Goal: Task Accomplishment & Management: Use online tool/utility

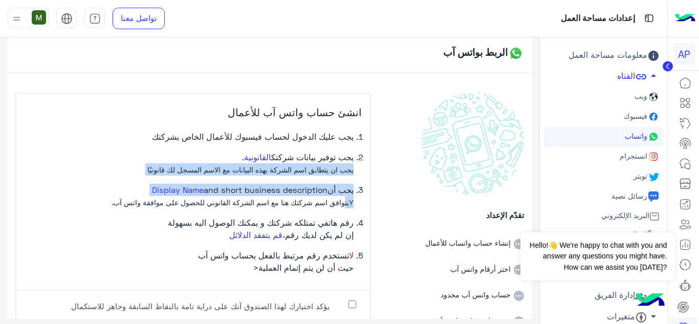
drag, startPoint x: 346, startPoint y: 211, endPoint x: 359, endPoint y: 159, distance: 53.6
click at [362, 162] on ol "يجب عليك الدخول لحساب فيسبوك للأعمال الخاص بشركتك يجب توفير بيانات شركتك القانو…" at bounding box center [193, 205] width 337 height 151
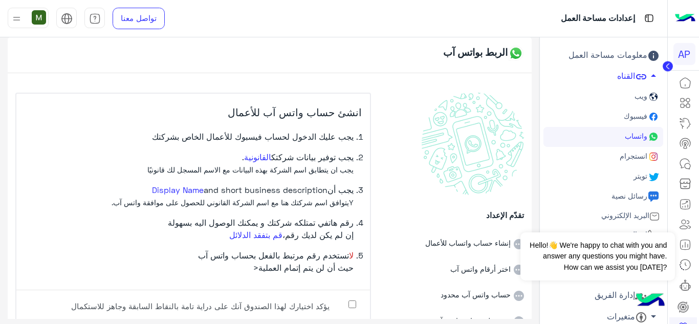
click at [354, 134] on li "يجب عليك الدخول لحساب فيسبوك للأعمال الخاص بشركتك" at bounding box center [189, 140] width 329 height 20
click at [639, 118] on span "فيسبوك" at bounding box center [635, 116] width 26 height 9
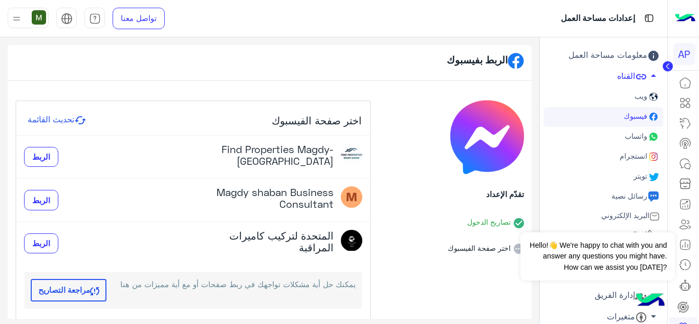
click at [86, 117] on icon at bounding box center [80, 120] width 11 height 8
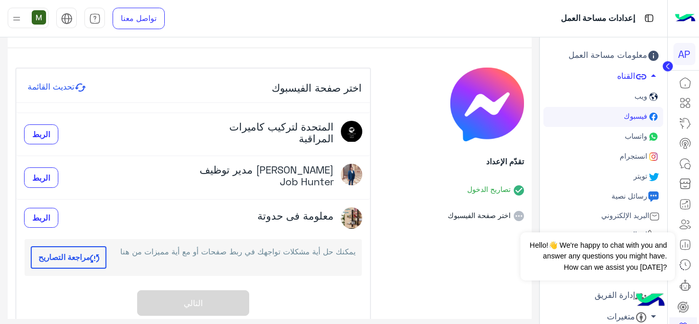
scroll to position [56, 0]
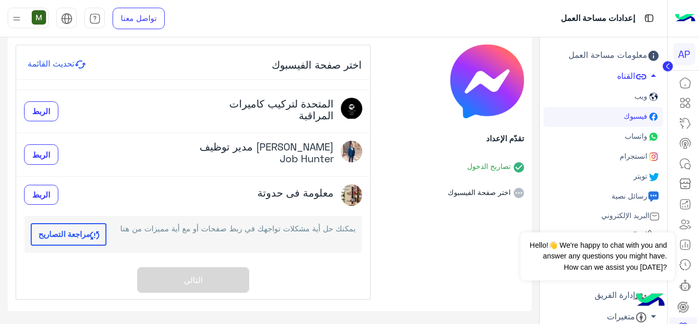
click at [69, 236] on button "مراجعة التصاريح" at bounding box center [69, 234] width 76 height 23
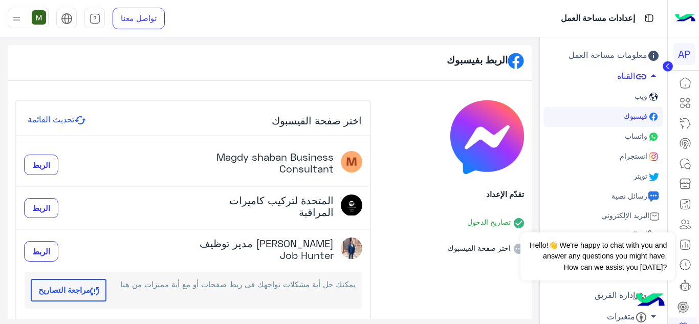
scroll to position [0, 0]
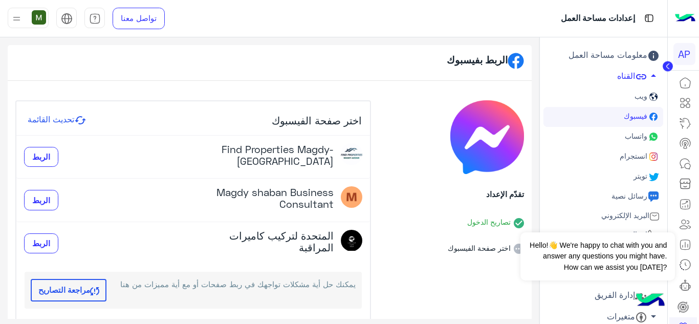
click at [80, 288] on button "مراجعة التصاريح" at bounding box center [69, 290] width 76 height 23
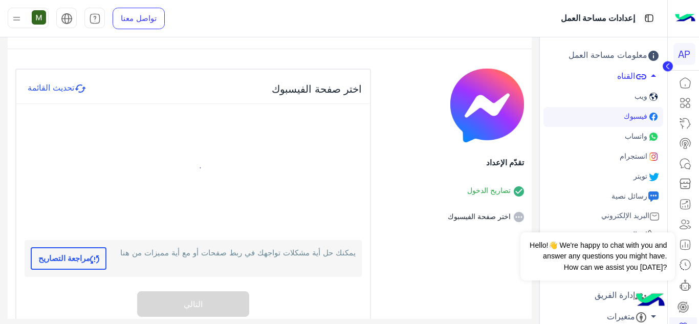
scroll to position [56, 0]
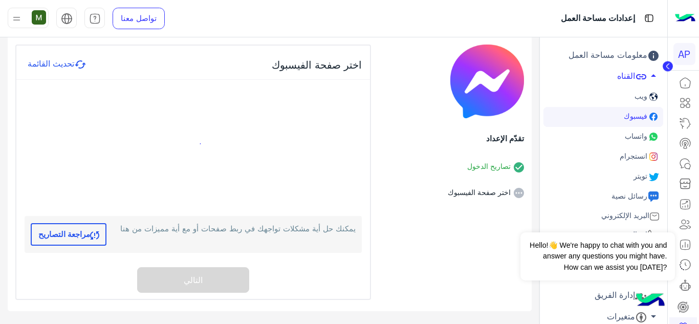
click at [473, 190] on li "اختر صفحة الفيسبوك" at bounding box center [451, 185] width 144 height 26
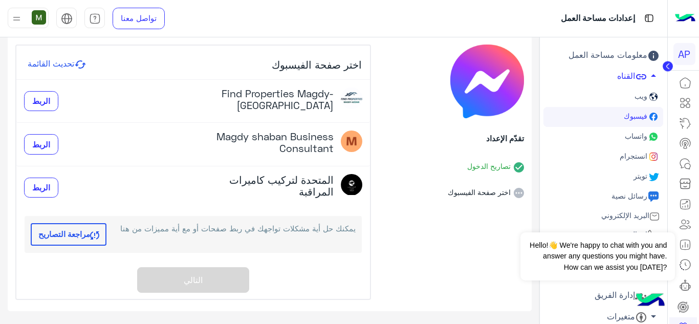
click at [121, 158] on div "Magdy shaban Business Consultant الربط" at bounding box center [193, 144] width 338 height 28
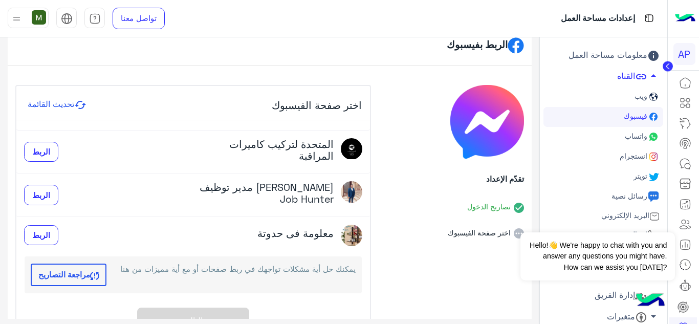
scroll to position [0, 0]
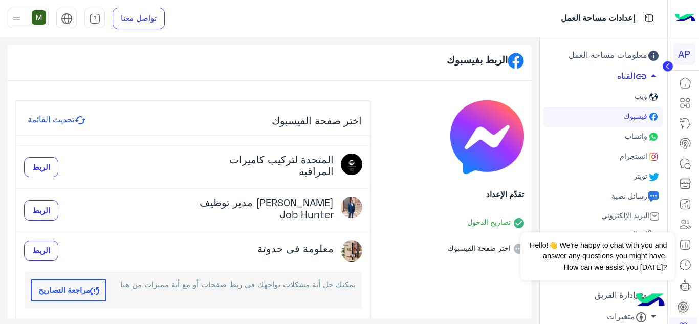
click at [642, 137] on span "واتساب" at bounding box center [635, 135] width 25 height 9
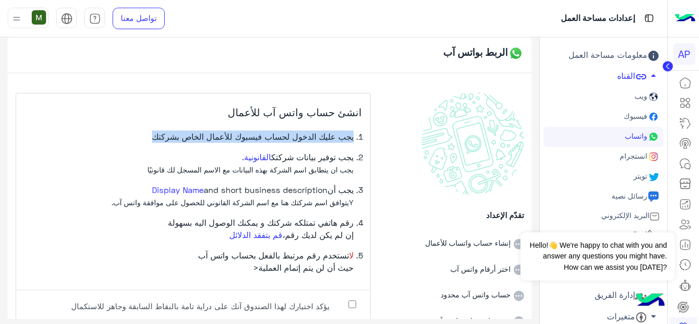
drag, startPoint x: 358, startPoint y: 137, endPoint x: 157, endPoint y: 136, distance: 201.6
click at [157, 136] on li "يجب عليك الدخول لحساب فيسبوك للأعمال الخاص بشركتك" at bounding box center [189, 140] width 329 height 20
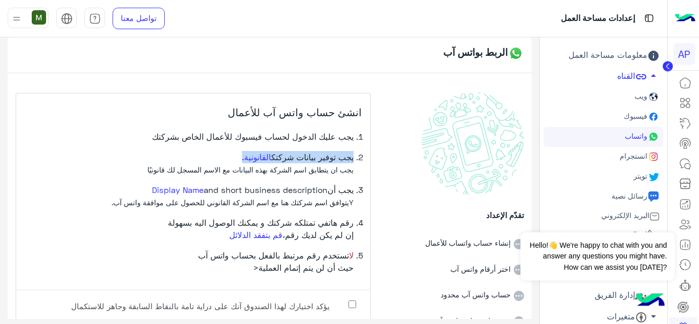
drag, startPoint x: 357, startPoint y: 158, endPoint x: 233, endPoint y: 161, distance: 123.9
click at [233, 161] on li "يجب توفير بيانات شركتك القانونية . يجب ان يتطابق اسم الشركة بهذه البيانات مع ال…" at bounding box center [189, 167] width 329 height 33
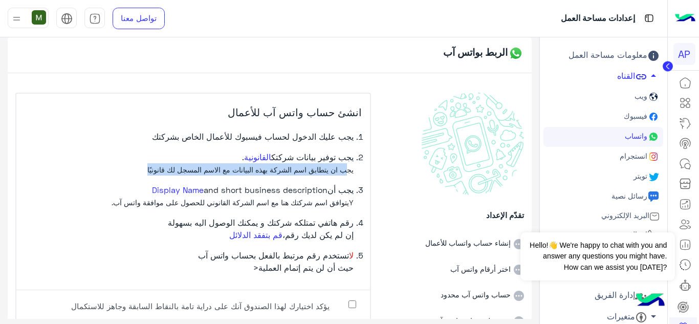
drag, startPoint x: 346, startPoint y: 169, endPoint x: 145, endPoint y: 175, distance: 200.6
click at [145, 175] on li "يجب توفير بيانات شركتك القانونية . يجب ان يتطابق اسم الشركة بهذه البيانات مع ال…" at bounding box center [189, 167] width 329 height 33
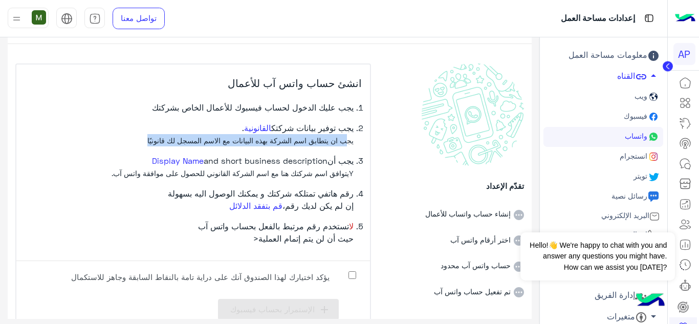
scroll to position [50, 0]
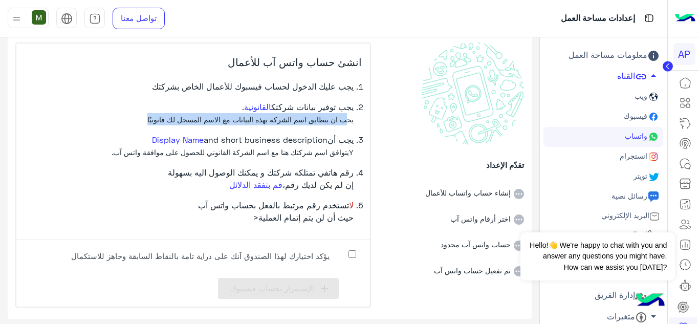
drag, startPoint x: 352, startPoint y: 135, endPoint x: 133, endPoint y: 139, distance: 219.5
click at [133, 139] on li "يجب أن Display Name and short business description Yيتوافق اسم شركتك هنا مع اسم…" at bounding box center [189, 150] width 329 height 33
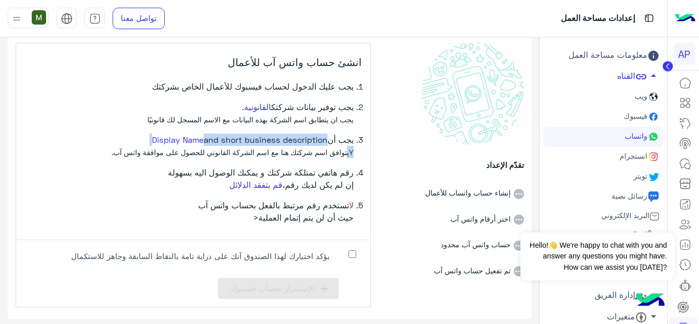
drag, startPoint x: 352, startPoint y: 152, endPoint x: 128, endPoint y: 137, distance: 224.1
click at [128, 137] on li "يجب أن Display Name and short business description Yيتوافق اسم شركتك هنا مع اسم…" at bounding box center [189, 150] width 329 height 33
click at [365, 142] on div "انشئ حساب واتس آب للأعمال يجب عليك الدخول لحساب فيسبوك للأعمال الخاص بشركتك يجب…" at bounding box center [193, 137] width 354 height 188
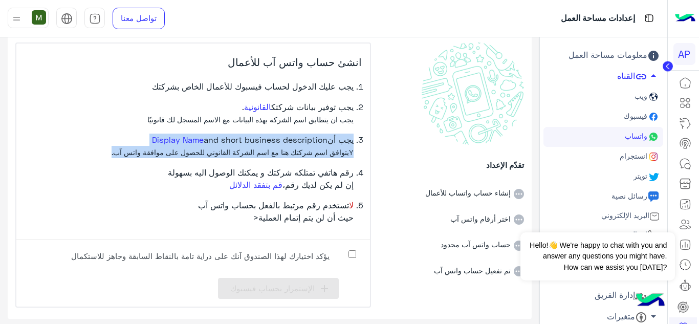
drag, startPoint x: 358, startPoint y: 140, endPoint x: 103, endPoint y: 154, distance: 255.2
click at [103, 154] on li "يجب أن Display Name and short business description Yيتوافق اسم شركتك هنا مع اسم…" at bounding box center [189, 150] width 329 height 33
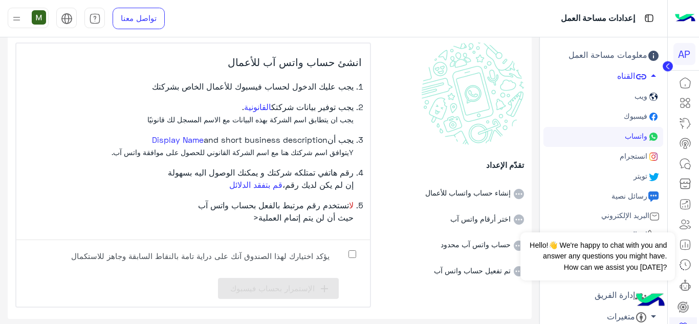
click at [354, 250] on label "يؤكد اختيارك لهذا الصندوق آنك على دراية تامة بالنقاط السابقة وجاهز للاستكمال" at bounding box center [208, 259] width 307 height 23
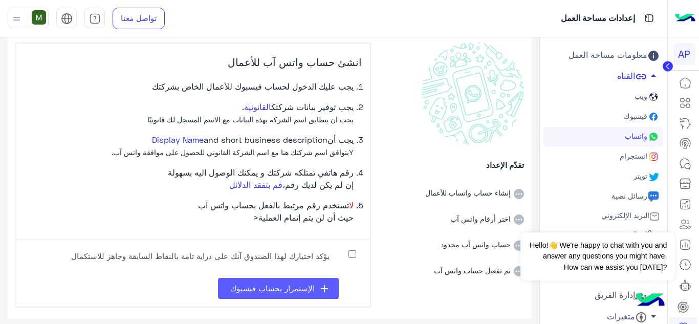
click at [266, 284] on span "الإستمرار بحساب فيسبوك" at bounding box center [272, 287] width 84 height 9
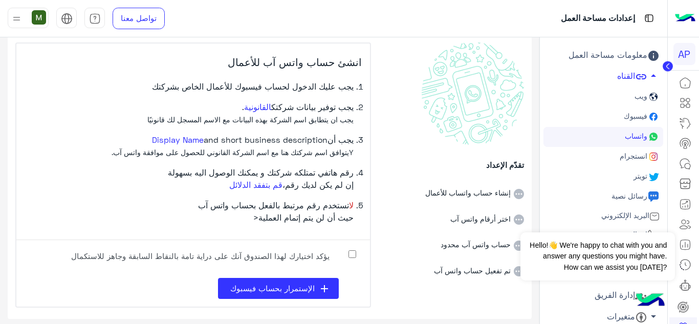
click at [645, 115] on span "فيسبوك" at bounding box center [635, 116] width 26 height 9
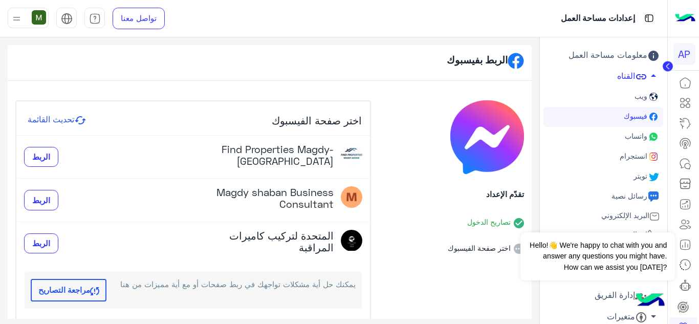
click at [404, 120] on div "تقدّم الإعداد تصاريح الدخول اختر صفحة الفيسبوك" at bounding box center [451, 227] width 144 height 255
click at [643, 94] on span "ويب" at bounding box center [639, 96] width 15 height 9
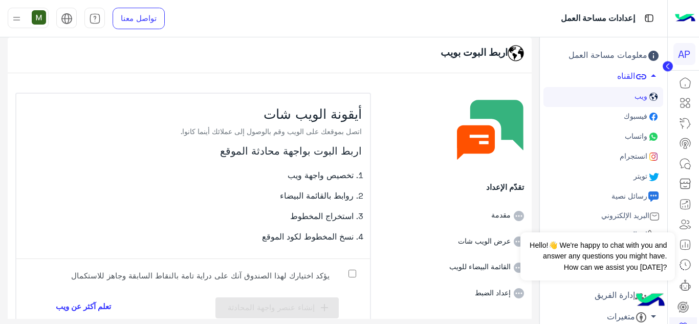
click at [631, 134] on span "واتساب" at bounding box center [635, 135] width 25 height 9
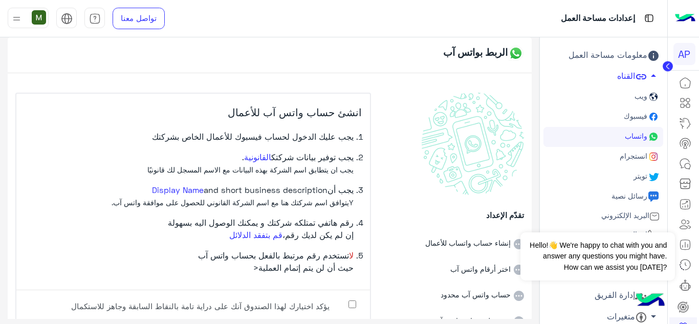
click at [628, 152] on span "انستجرام" at bounding box center [633, 155] width 30 height 9
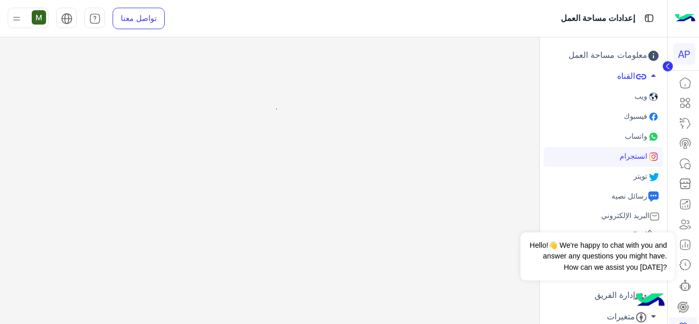
click at [629, 179] on link "تويتر" at bounding box center [603, 177] width 120 height 20
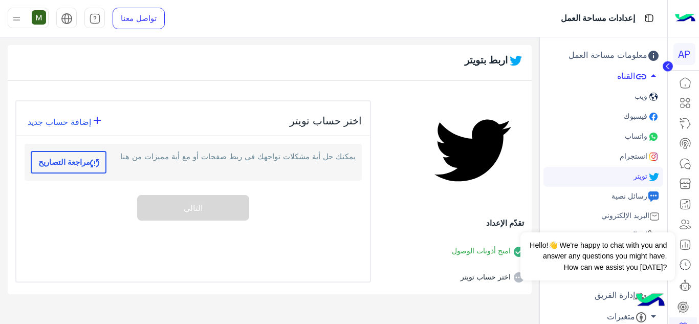
click at [624, 192] on span "رسائل نصية" at bounding box center [628, 195] width 38 height 9
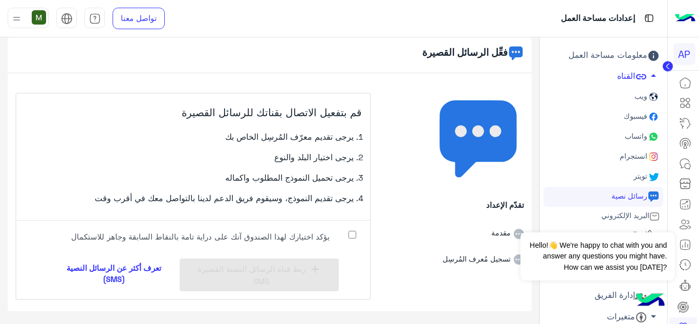
click at [619, 112] on link "فيسبوك" at bounding box center [603, 117] width 120 height 20
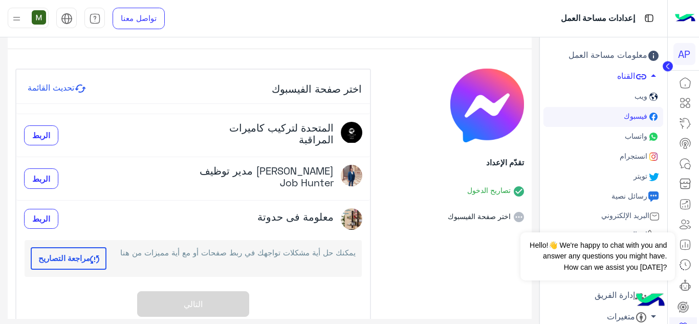
scroll to position [56, 0]
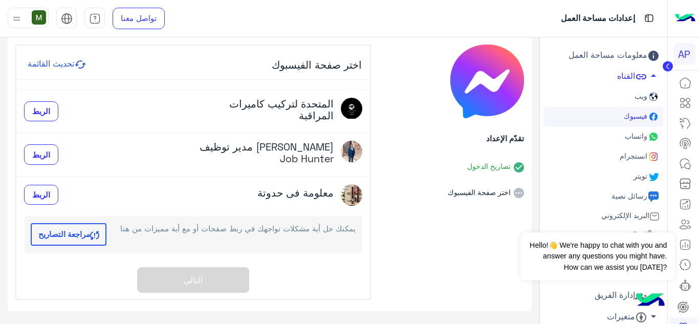
click at [77, 235] on button "مراجعة التصاريح" at bounding box center [69, 234] width 76 height 23
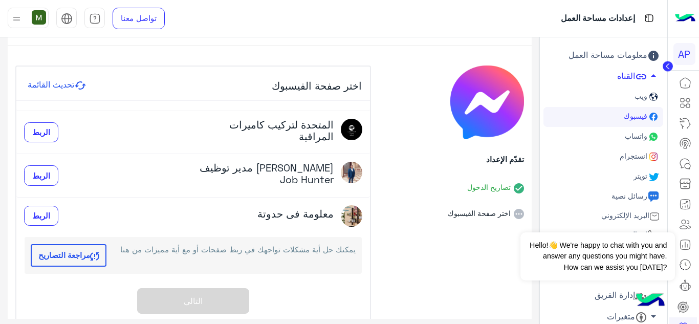
scroll to position [0, 0]
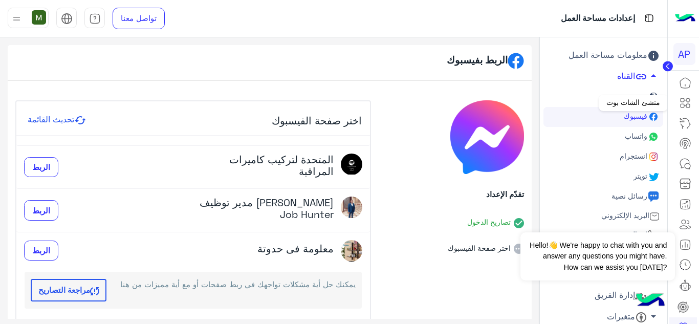
click at [686, 102] on icon at bounding box center [685, 103] width 12 height 12
click at [684, 122] on icon at bounding box center [685, 123] width 12 height 12
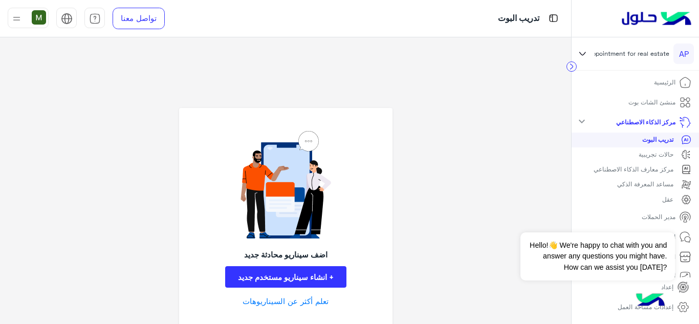
click at [667, 138] on p "تدريب البوت" at bounding box center [657, 139] width 31 height 9
click at [304, 271] on button "+ انشاء سيناريو مستخدم جديد" at bounding box center [285, 277] width 121 height 22
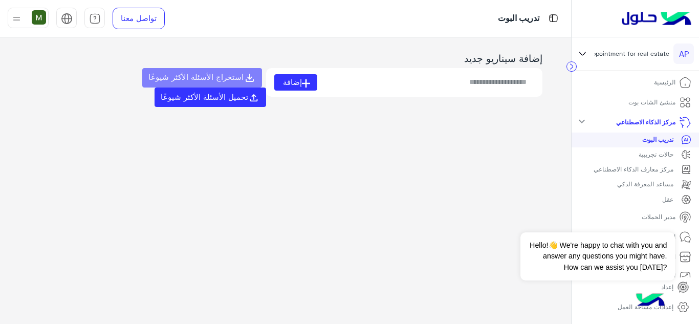
click at [650, 138] on p "تدريب البوت" at bounding box center [657, 139] width 31 height 9
click at [651, 153] on p "حالات تجريبية" at bounding box center [656, 154] width 35 height 9
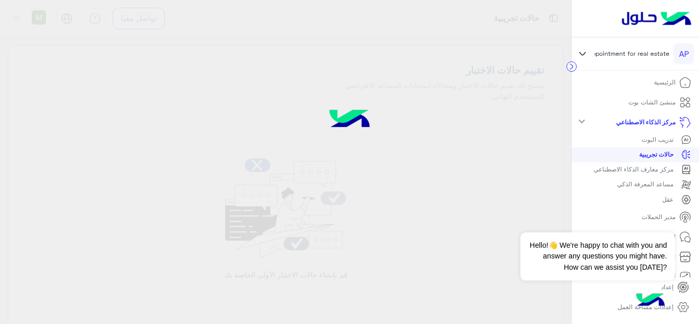
click at [658, 138] on p "تدريب البوت" at bounding box center [658, 139] width 32 height 9
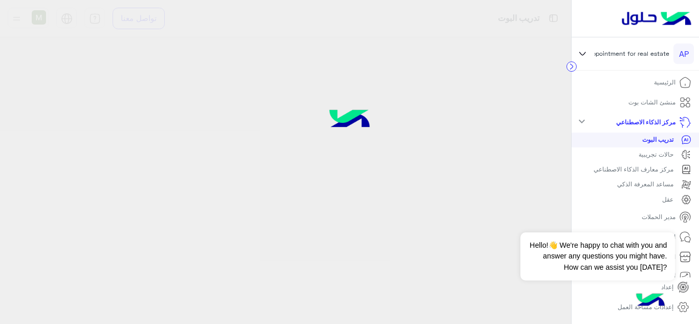
click at [652, 139] on p "تدريب البوت" at bounding box center [657, 139] width 31 height 9
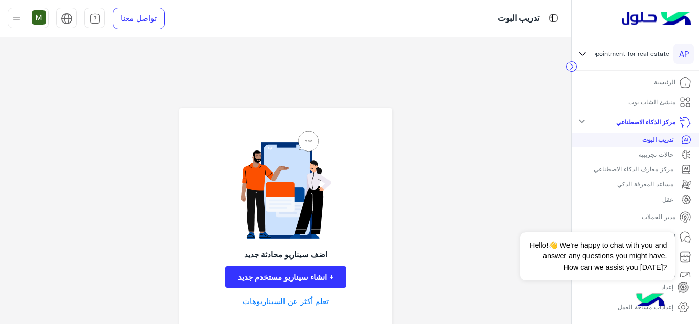
click at [653, 156] on p "حالات تجريبية" at bounding box center [656, 154] width 35 height 9
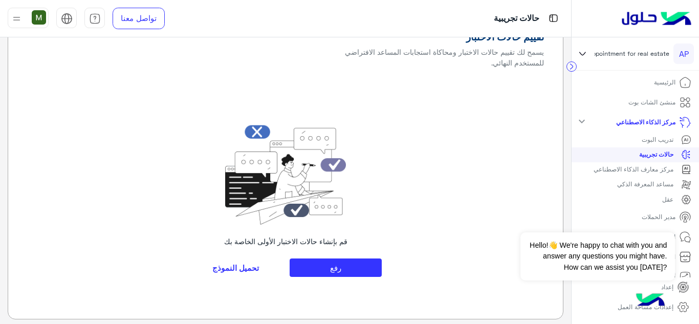
scroll to position [39, 0]
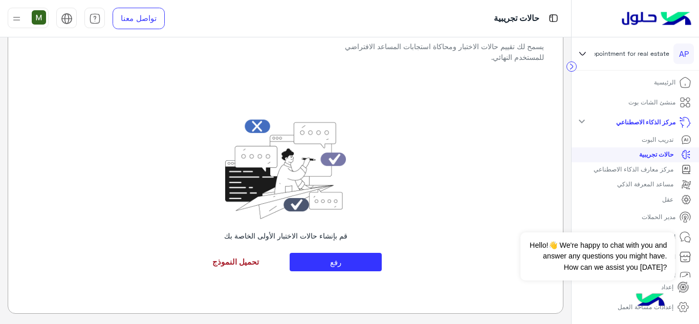
click at [234, 265] on link "تحميل النموذج" at bounding box center [236, 262] width 92 height 18
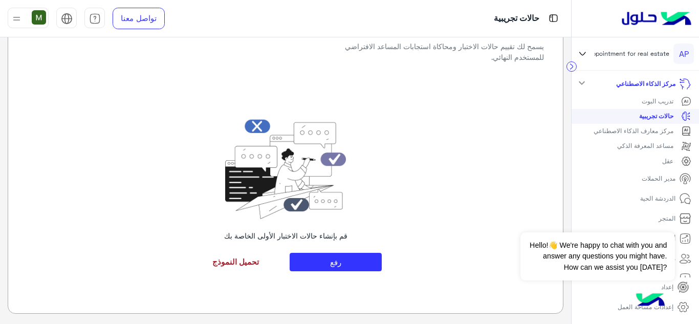
scroll to position [69, 0]
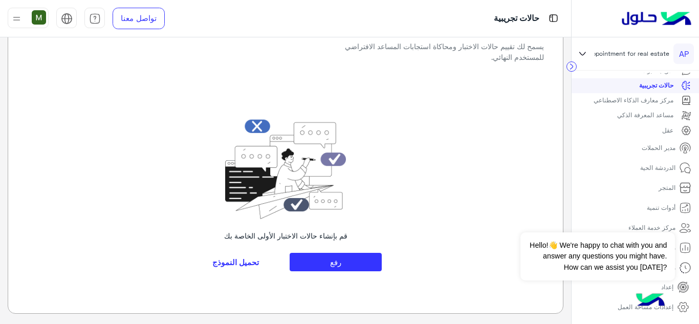
click at [320, 230] on p "قم بإنشاء حالات الاختبار الأولى الخاصة بك" at bounding box center [285, 235] width 123 height 11
click at [667, 85] on p "حالات تجريبية" at bounding box center [656, 85] width 34 height 9
click at [660, 85] on p "حالات تجريبية" at bounding box center [656, 85] width 34 height 9
click at [656, 220] on button "Dismiss ✕" at bounding box center [643, 219] width 61 height 20
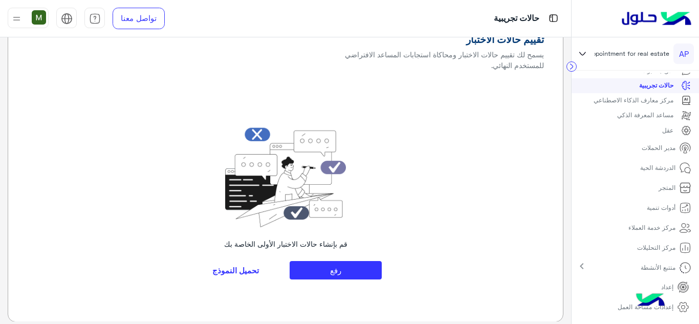
scroll to position [39, 0]
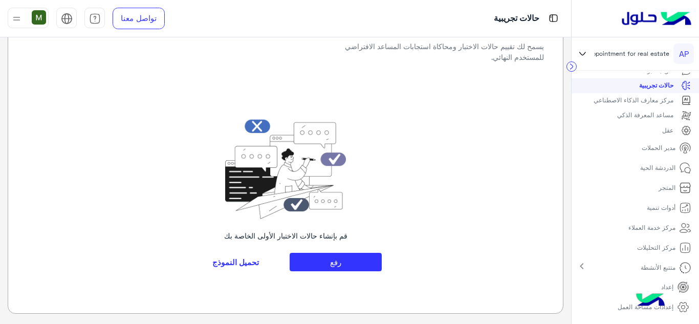
click at [299, 234] on p "قم بإنشاء حالات الاختبار الأولى الخاصة بك" at bounding box center [285, 235] width 123 height 11
click at [332, 262] on button "رفع" at bounding box center [336, 262] width 92 height 18
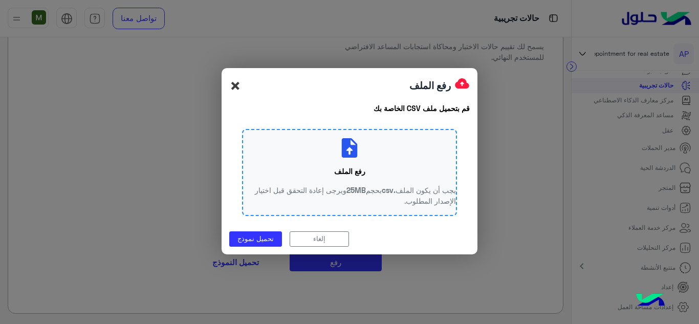
click at [234, 80] on span "×" at bounding box center [235, 85] width 12 height 23
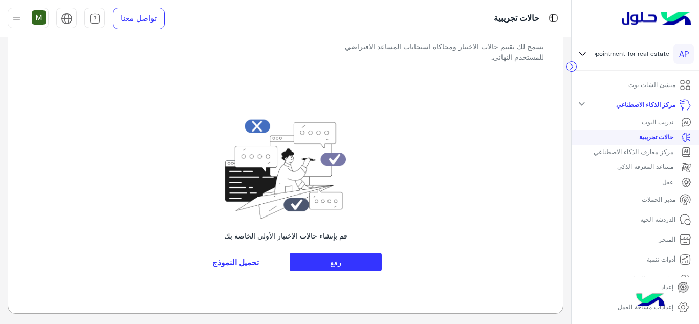
scroll to position [0, 0]
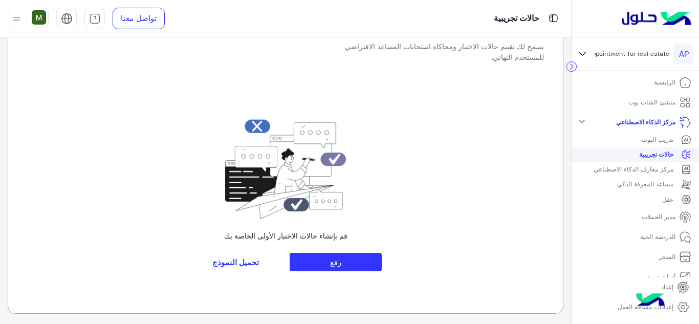
click at [649, 137] on p "تدريب البوت" at bounding box center [658, 139] width 32 height 9
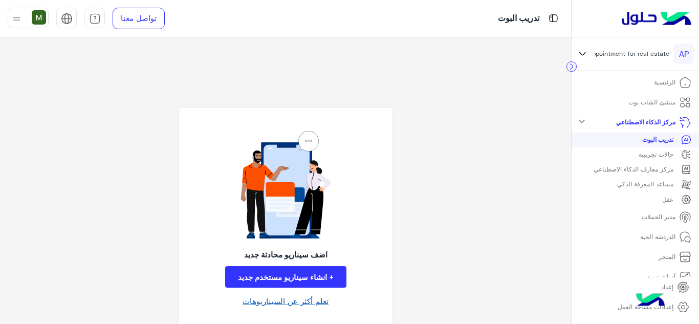
click at [294, 304] on link "تعلم أكثر عن السيناريوهات" at bounding box center [286, 301] width 86 height 12
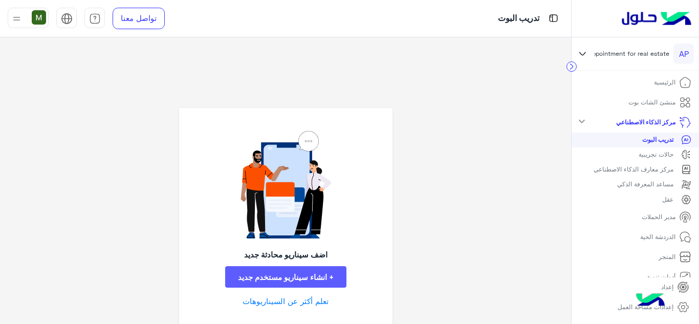
click at [280, 280] on button "+ انشاء سيناريو مستخدم جديد" at bounding box center [285, 277] width 121 height 22
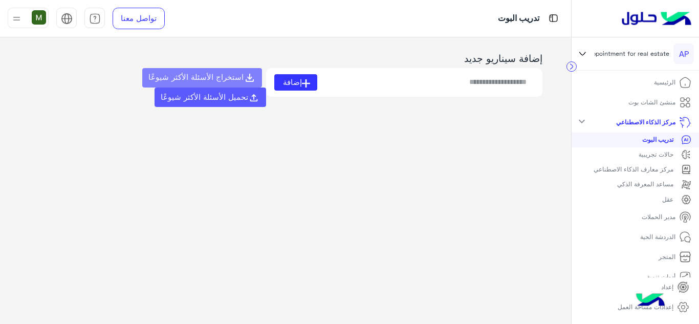
click at [161, 92] on span "تحميل الأسئلة الأكثر شيوعًا" at bounding box center [204, 96] width 87 height 9
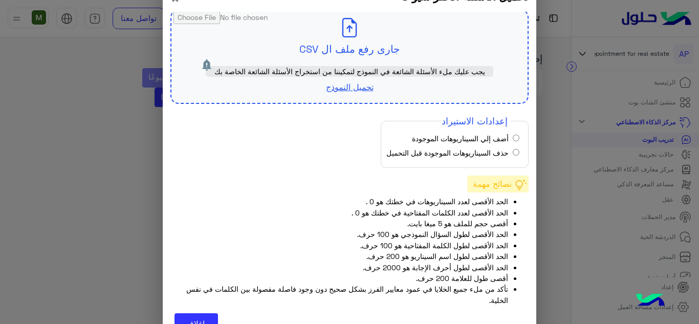
scroll to position [18, 0]
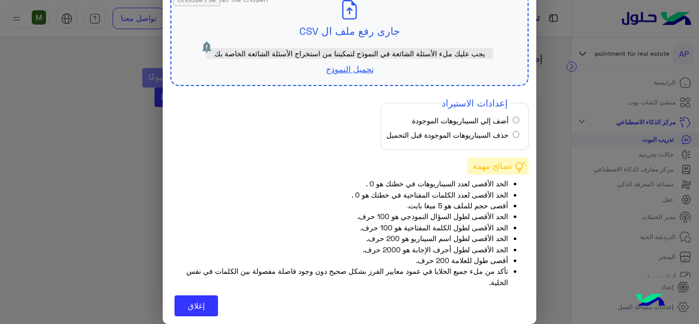
click at [360, 70] on link "تحميل النموذج" at bounding box center [350, 69] width 48 height 10
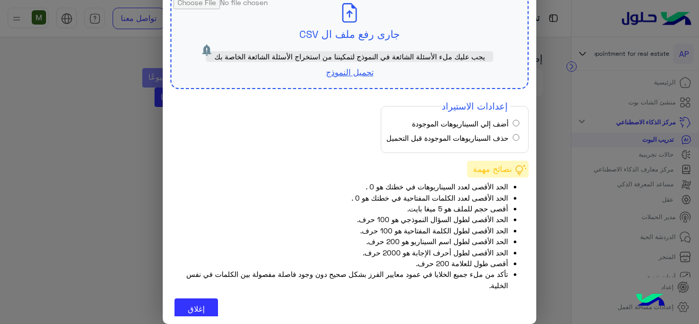
scroll to position [13, 0]
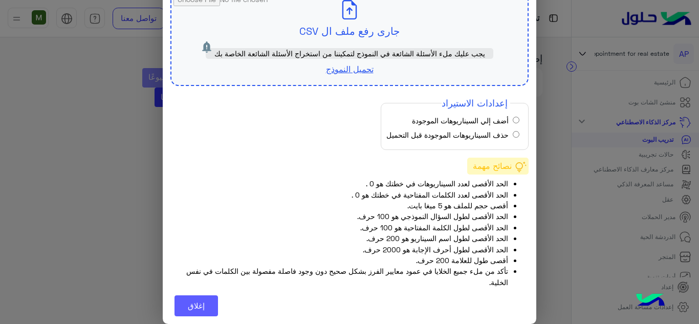
click at [193, 301] on button "إغلاق" at bounding box center [195, 305] width 43 height 21
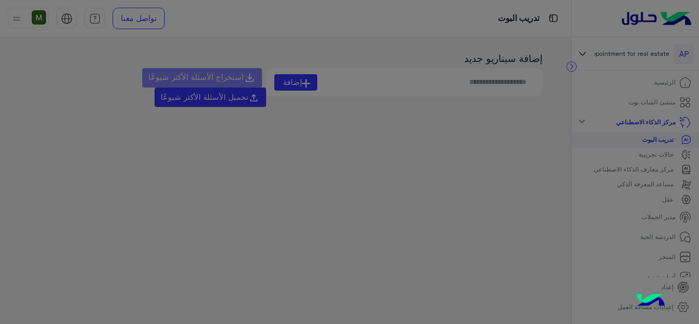
scroll to position [0, 0]
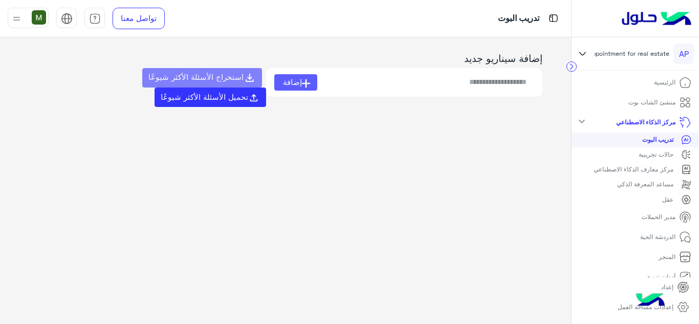
click at [287, 83] on span "إضافة" at bounding box center [292, 82] width 19 height 12
click at [295, 83] on span "إضافة" at bounding box center [292, 82] width 19 height 12
click at [192, 82] on div "استخراج الأسئلة الأكثر شيوعًا تحميل الأسئلة الأكثر شيوعًا" at bounding box center [147, 87] width 237 height 39
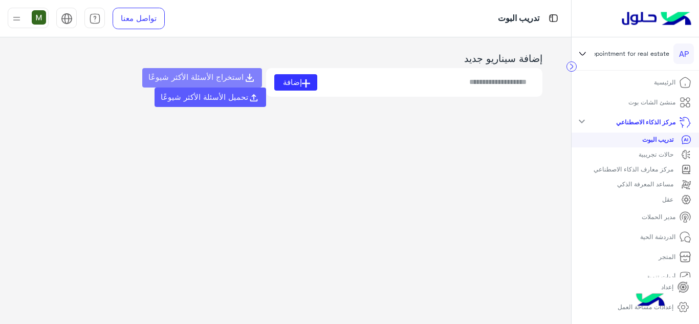
click at [161, 92] on span "تحميل الأسئلة الأكثر شيوعًا" at bounding box center [204, 96] width 87 height 9
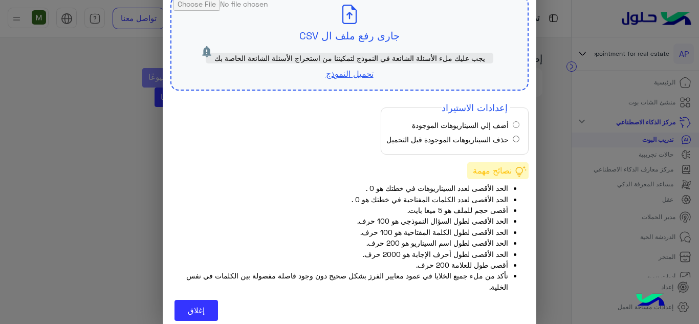
scroll to position [18, 0]
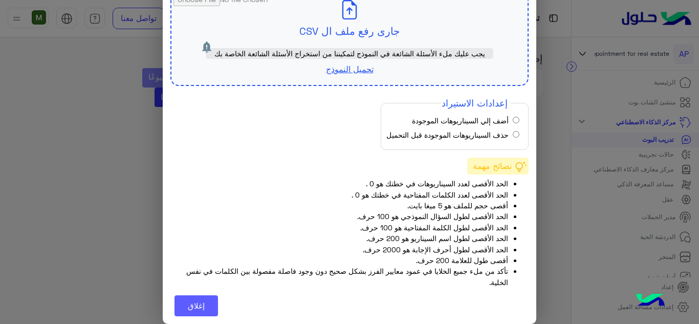
click at [209, 305] on button "إغلاق" at bounding box center [195, 305] width 43 height 21
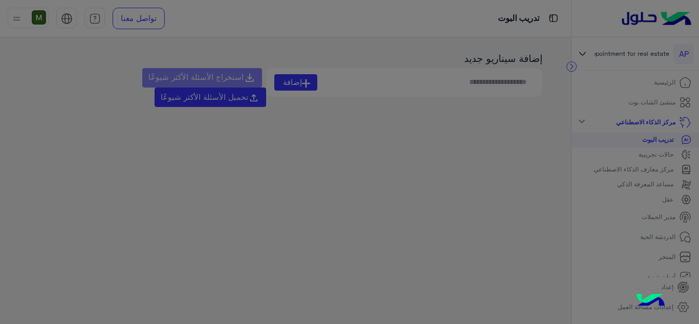
scroll to position [0, 0]
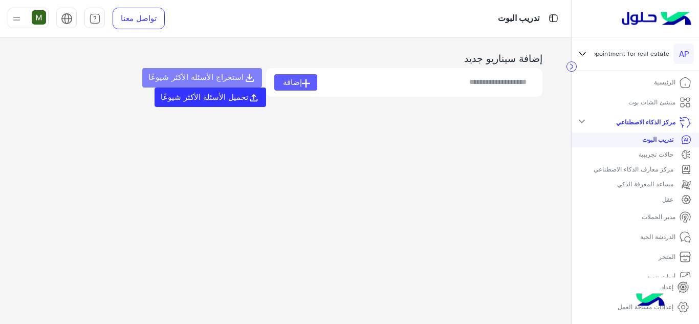
click at [291, 81] on span "إضافة" at bounding box center [292, 82] width 19 height 12
click at [296, 84] on span "إضافة" at bounding box center [292, 82] width 19 height 12
click at [524, 183] on app-qna-list "0 سيناريوهات إضافة سيناريو جديد إضافة استخراج الأسئلة الأكثر شيوعًا تحميل الأسئ…" at bounding box center [285, 180] width 571 height 287
click at [661, 152] on p "حالات تجريبية" at bounding box center [656, 154] width 35 height 9
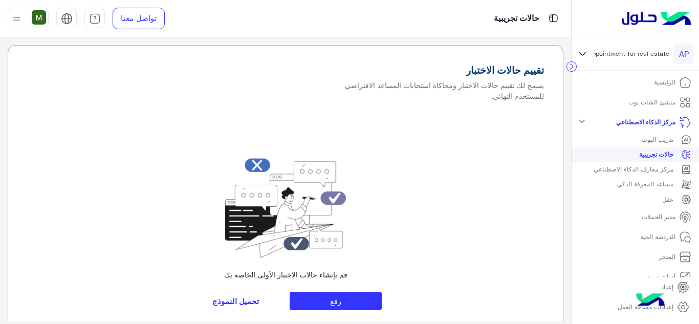
click at [658, 138] on p "تدريب البوت" at bounding box center [658, 139] width 32 height 9
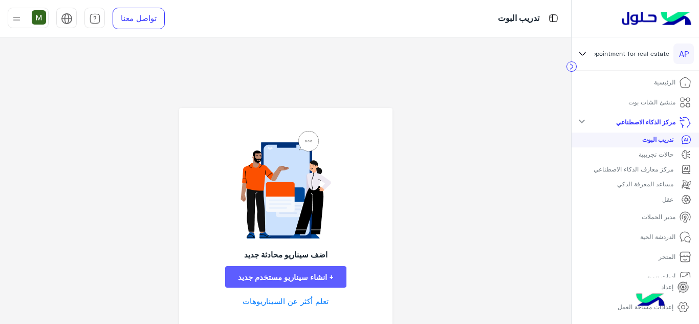
click at [303, 280] on button "+ انشاء سيناريو مستخدم جديد" at bounding box center [285, 277] width 121 height 22
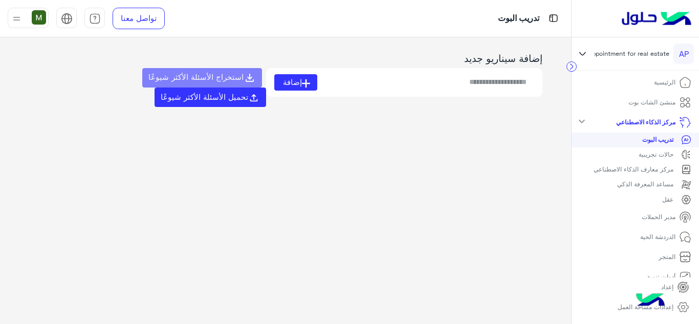
click at [661, 140] on p "تدريب البوت" at bounding box center [657, 139] width 31 height 9
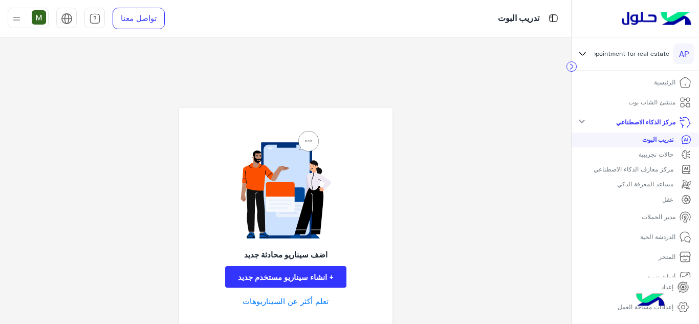
click at [508, 134] on div "اضف سيناريو محادثة جديد + انشاء سيناريو مستخدم جديد تعلم أكثر عن السيناريوهات" at bounding box center [285, 202] width 571 height 331
click at [310, 279] on button "+ انشاء سيناريو مستخدم جديد" at bounding box center [285, 277] width 121 height 22
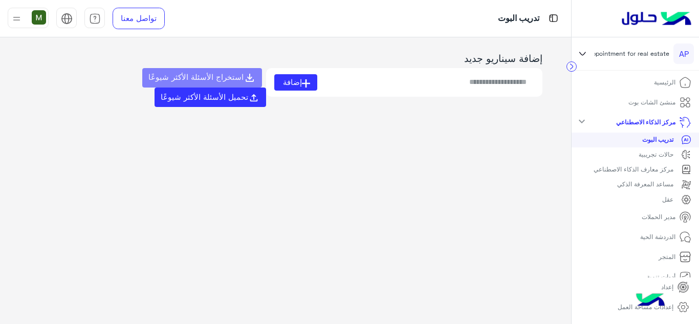
click at [231, 77] on div "استخراج الأسئلة الأكثر شيوعًا تحميل الأسئلة الأكثر شيوعًا" at bounding box center [147, 87] width 237 height 39
click at [161, 92] on span "تحميل الأسئلة الأكثر شيوعًا" at bounding box center [204, 96] width 87 height 9
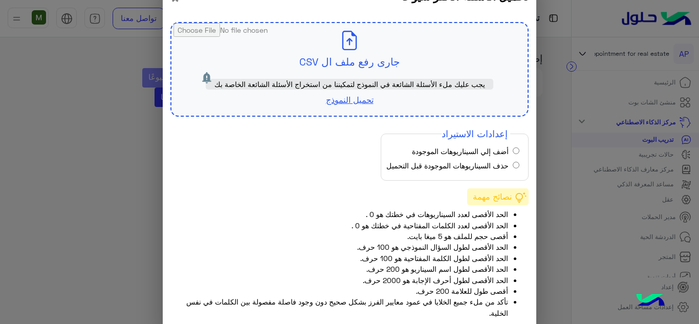
click at [342, 101] on link "تحميل النموذج" at bounding box center [350, 100] width 48 height 10
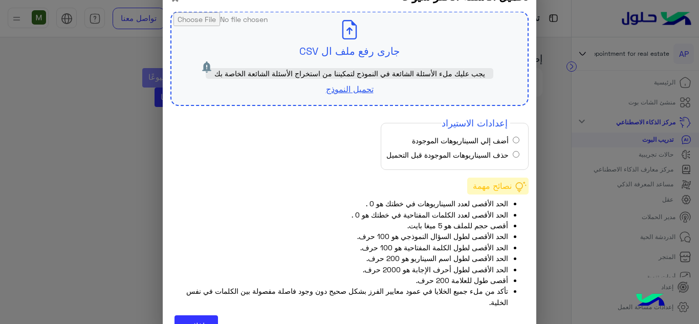
scroll to position [13, 0]
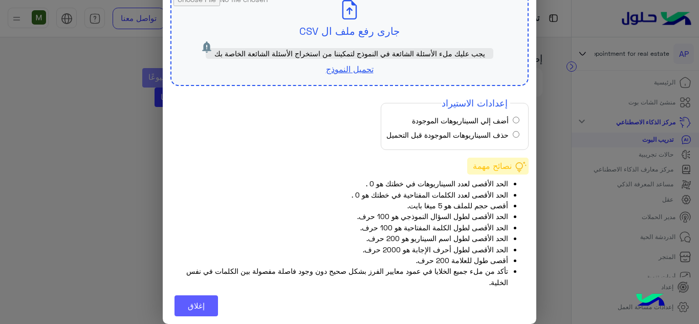
click at [212, 307] on button "إغلاق" at bounding box center [195, 305] width 43 height 21
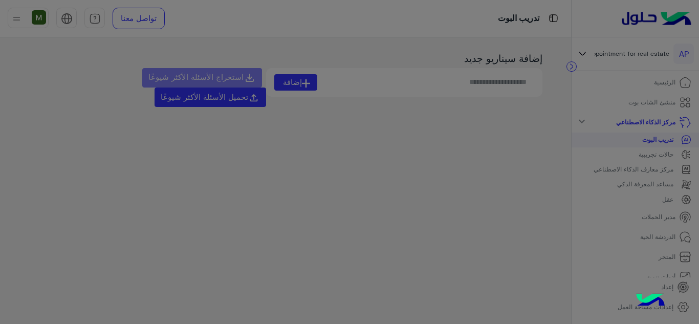
scroll to position [0, 0]
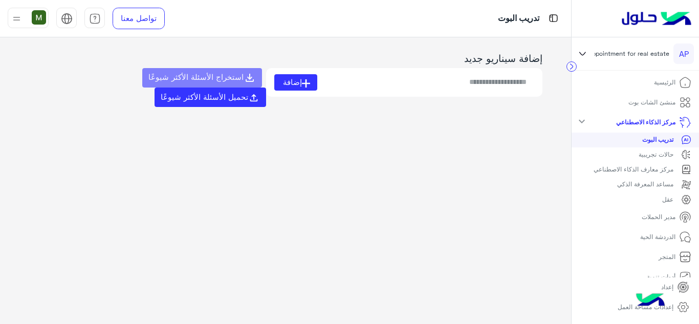
click at [652, 100] on p "منشئ الشات بوت" at bounding box center [651, 102] width 47 height 9
click at [654, 104] on p "منشئ الشات بوت" at bounding box center [651, 102] width 47 height 9
click at [586, 55] on icon at bounding box center [583, 54] width 12 height 12
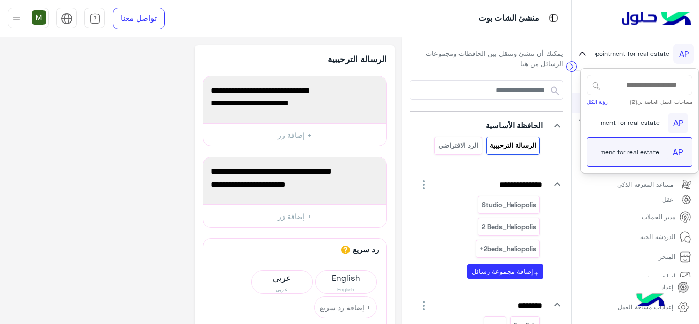
click at [588, 15] on div at bounding box center [635, 18] width 127 height 37
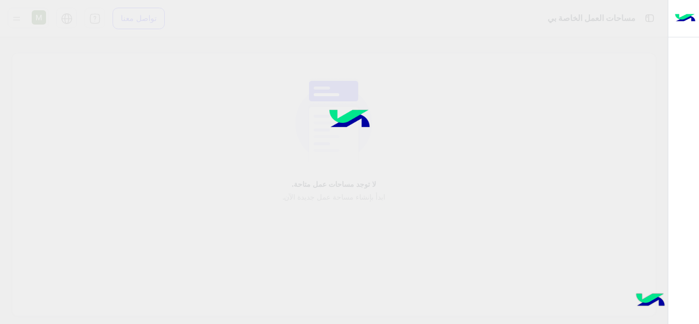
click at [671, 24] on div at bounding box center [683, 18] width 31 height 37
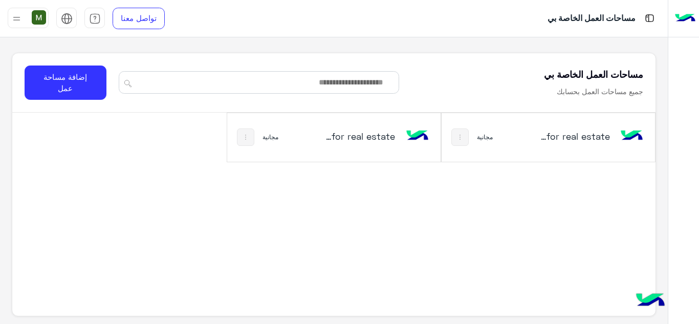
click at [464, 140] on img at bounding box center [460, 137] width 8 height 8
click at [603, 138] on div at bounding box center [349, 162] width 699 height 324
click at [589, 134] on h5 "Appointment for real estate‎ نسخة 1 من‎" at bounding box center [575, 136] width 70 height 12
click at [589, 133] on h5 "Appointment for real estate‎ نسخة 1 من‎" at bounding box center [575, 136] width 70 height 12
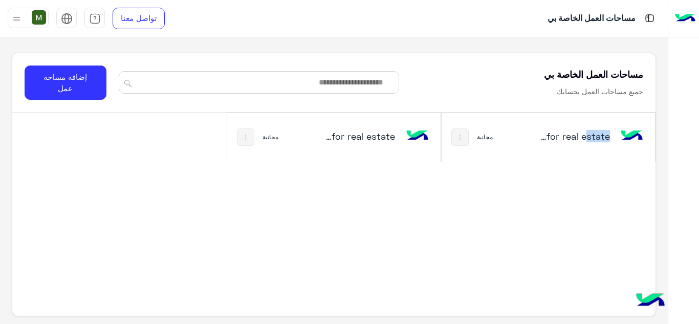
click at [460, 135] on img at bounding box center [460, 137] width 8 height 8
click at [462, 136] on div at bounding box center [349, 162] width 699 height 324
click at [243, 140] on button at bounding box center [245, 136] width 17 height 17
click at [464, 140] on div at bounding box center [349, 162] width 699 height 324
click at [464, 141] on img at bounding box center [460, 137] width 8 height 8
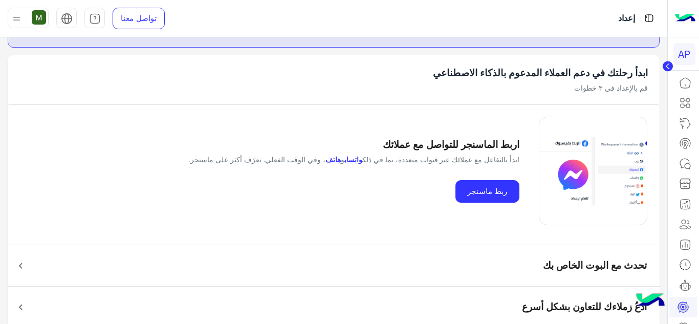
scroll to position [45, 0]
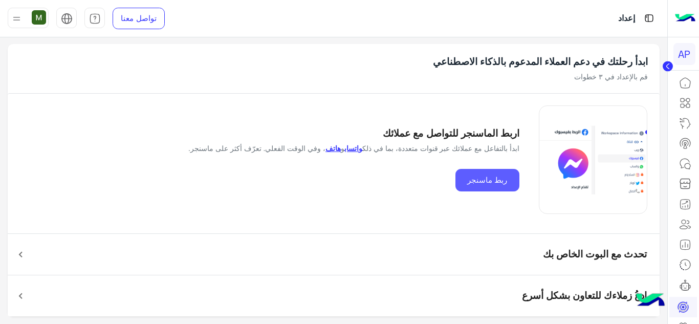
click at [485, 180] on button "ربط ماسنجر" at bounding box center [487, 180] width 64 height 23
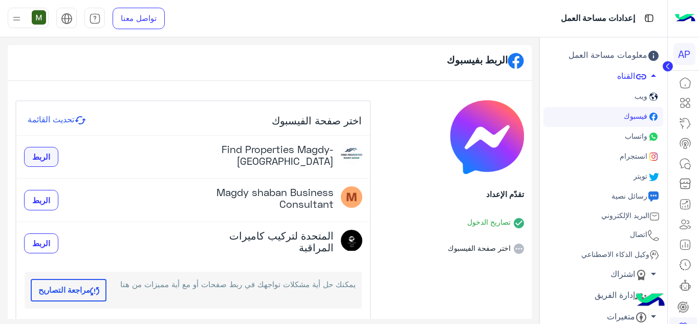
click at [48, 158] on span "الربط" at bounding box center [41, 156] width 18 height 9
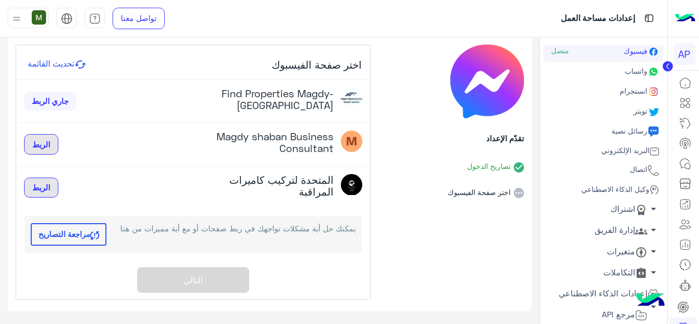
scroll to position [67, 0]
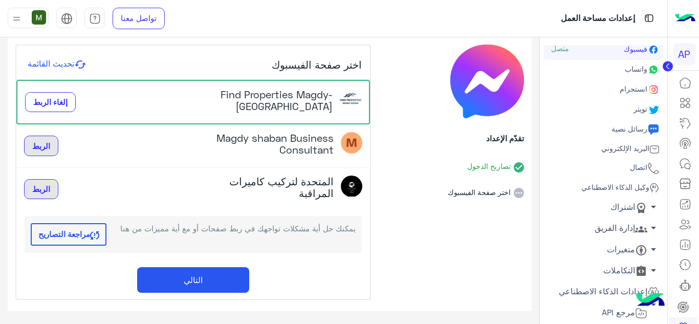
click at [164, 279] on button "التالي" at bounding box center [193, 280] width 112 height 26
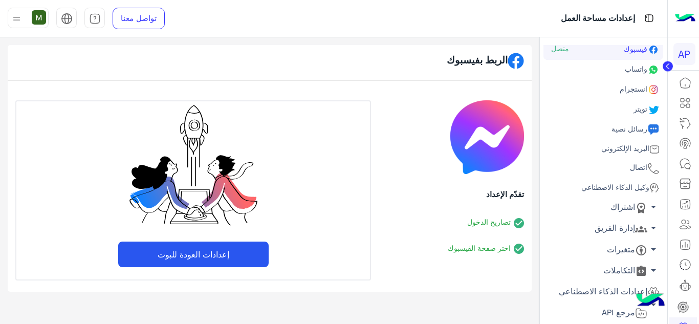
click at [201, 252] on button "إعدادات العودة للبوت" at bounding box center [193, 254] width 150 height 26
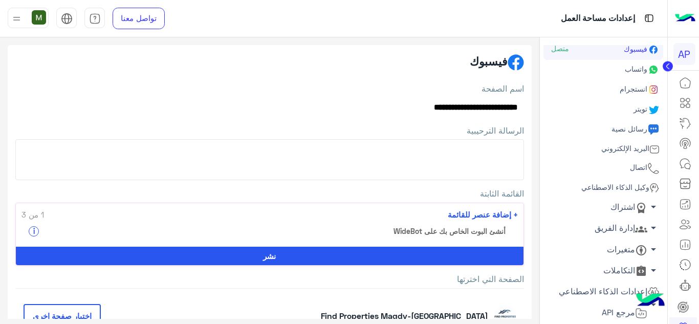
click at [472, 151] on textarea "الرسالة الترحيبية" at bounding box center [269, 159] width 509 height 41
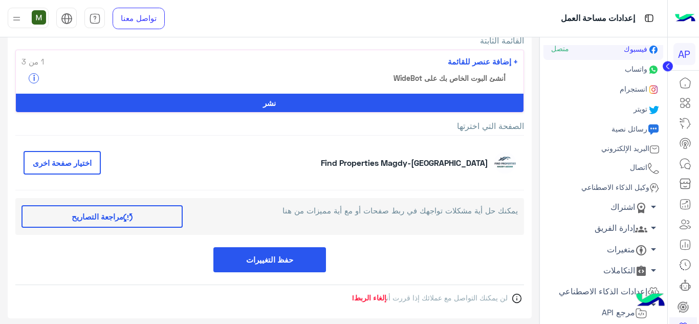
scroll to position [153, 0]
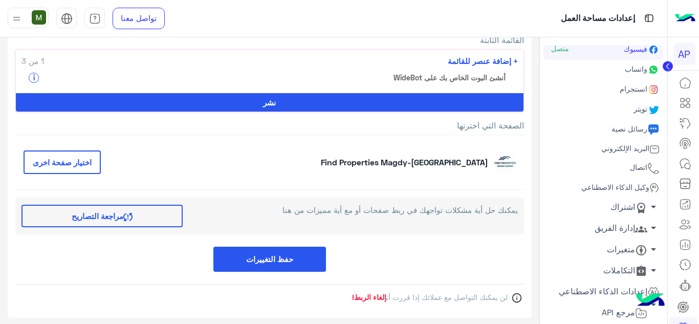
click at [431, 80] on span "أنشئ البوت الخاص بك على WideBot" at bounding box center [449, 77] width 112 height 11
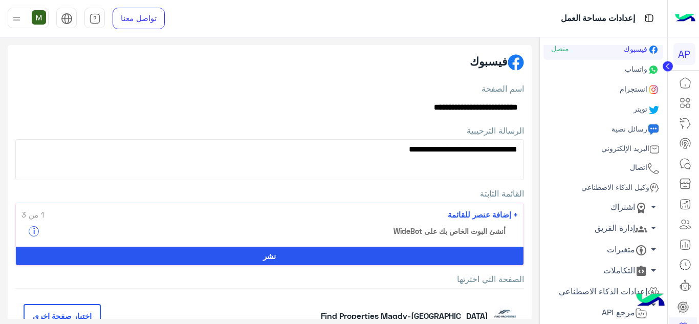
click at [374, 156] on textarea "**********" at bounding box center [269, 159] width 509 height 41
click at [363, 151] on textarea "**********" at bounding box center [269, 159] width 509 height 41
type textarea "**********"
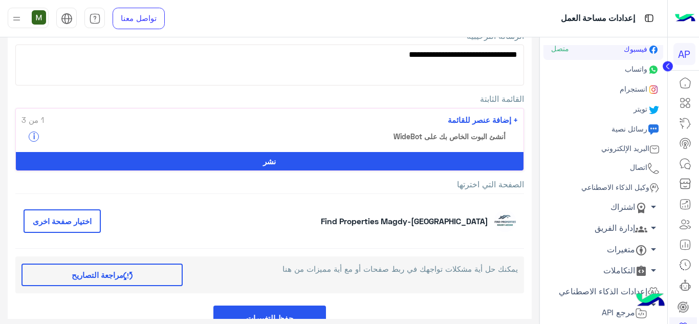
scroll to position [102, 0]
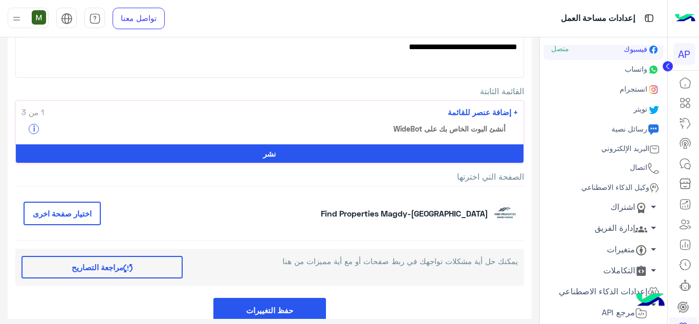
click at [488, 128] on span "أنشئ البوت الخاص بك على WideBot" at bounding box center [449, 128] width 112 height 11
click at [506, 112] on span "+ إضافة عنصر للقائمة" at bounding box center [483, 112] width 70 height 12
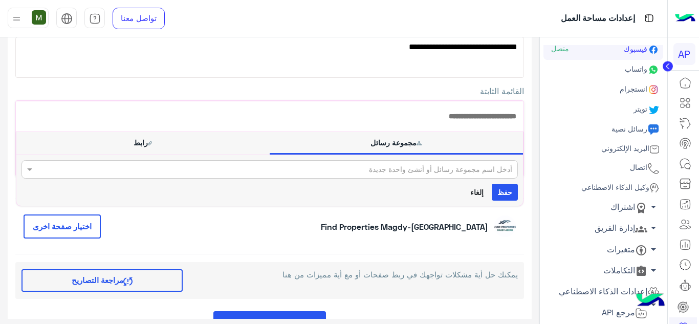
scroll to position [173, 0]
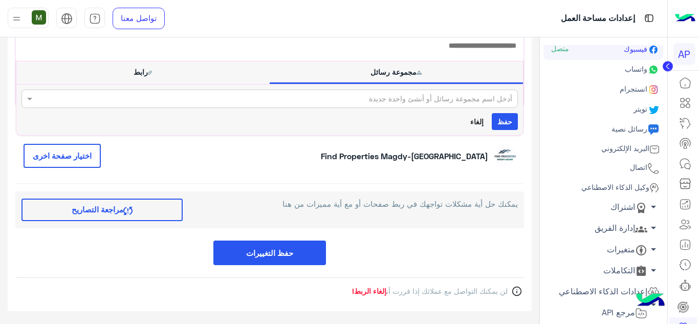
click at [469, 99] on input "text" at bounding box center [303, 99] width 418 height 11
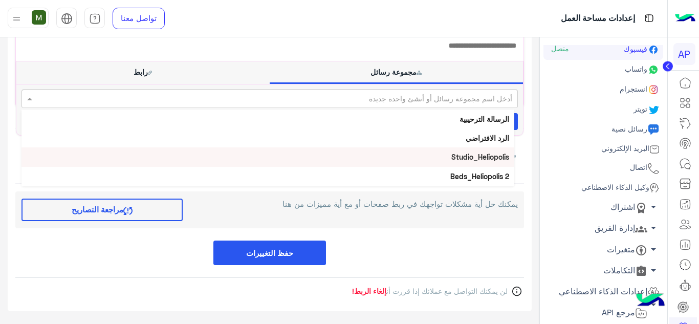
scroll to position [102, 0]
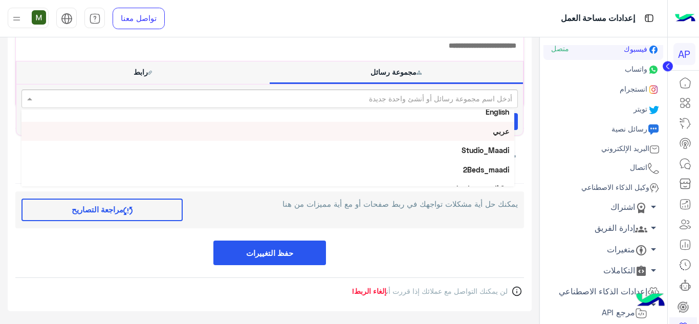
click at [498, 134] on b "عربي" at bounding box center [501, 131] width 16 height 9
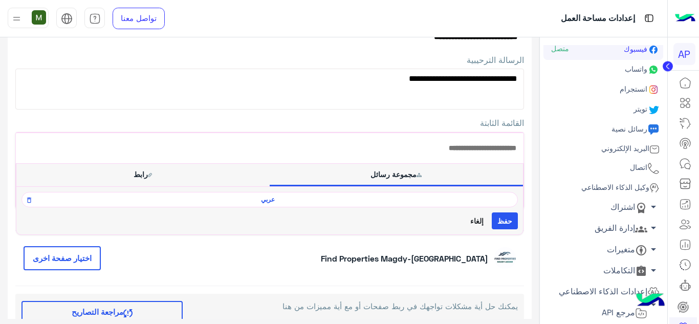
scroll to position [122, 0]
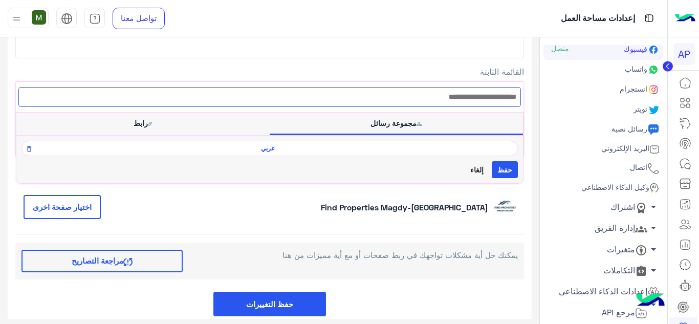
click at [483, 99] on input "text" at bounding box center [269, 97] width 502 height 20
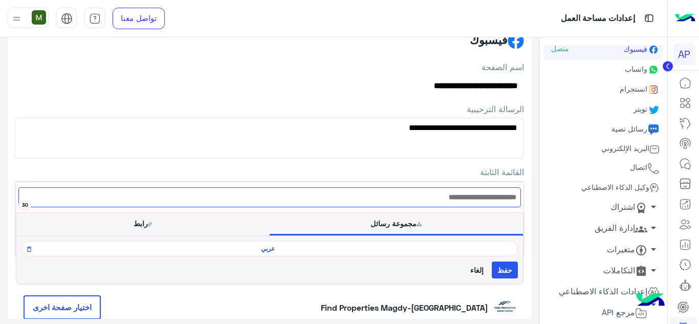
scroll to position [19, 0]
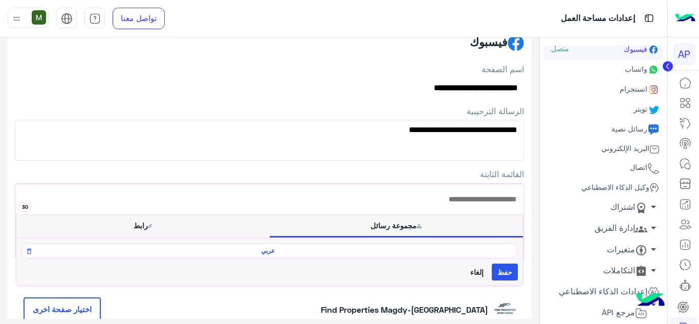
click at [137, 224] on button "رابط" at bounding box center [142, 225] width 253 height 21
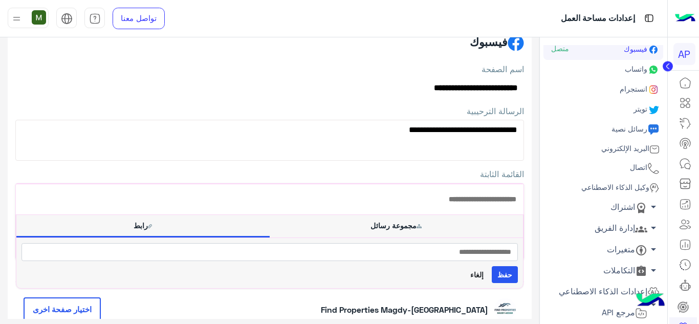
click at [380, 223] on button "مجموعة رسائل" at bounding box center [396, 225] width 253 height 21
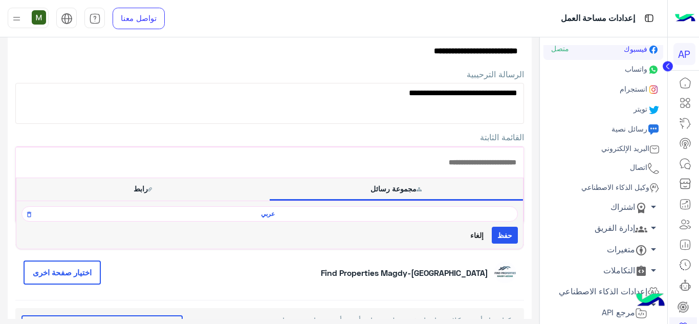
scroll to position [71, 0]
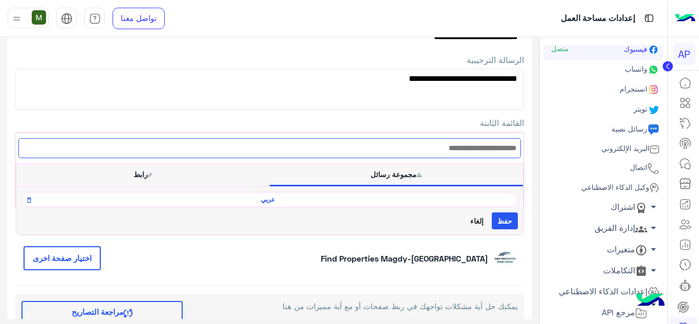
click at [486, 148] on input "text" at bounding box center [269, 148] width 502 height 20
click at [475, 148] on input "text" at bounding box center [269, 148] width 502 height 20
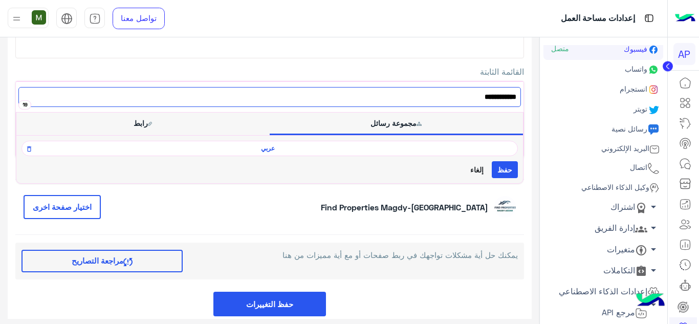
scroll to position [173, 0]
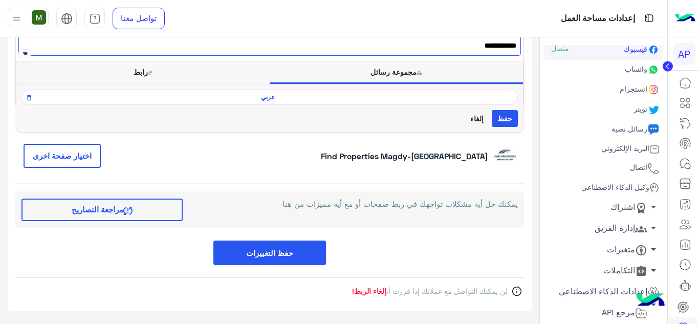
type input "**********"
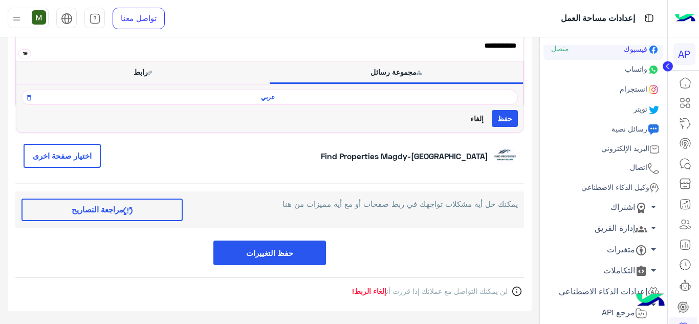
click at [500, 115] on button "حفظ" at bounding box center [505, 118] width 26 height 17
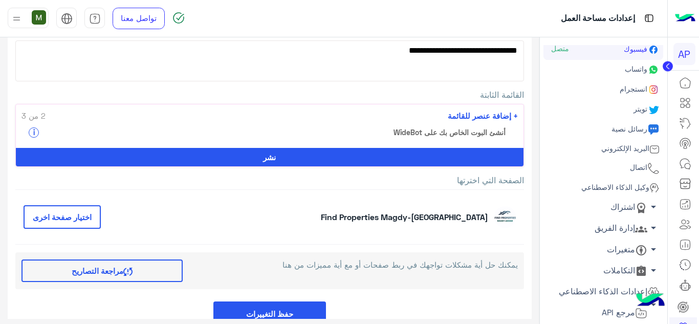
scroll to position [108, 0]
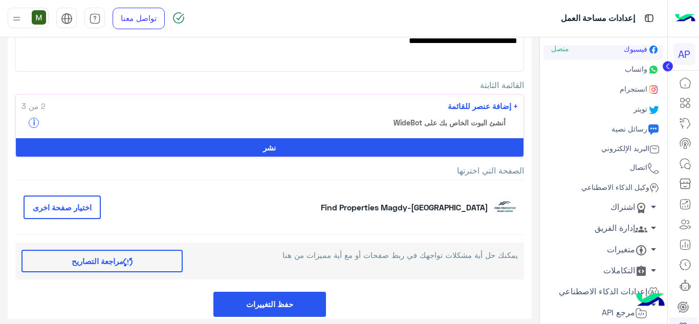
click at [493, 107] on span "+ إضافة عنصر للقائمة" at bounding box center [483, 106] width 70 height 12
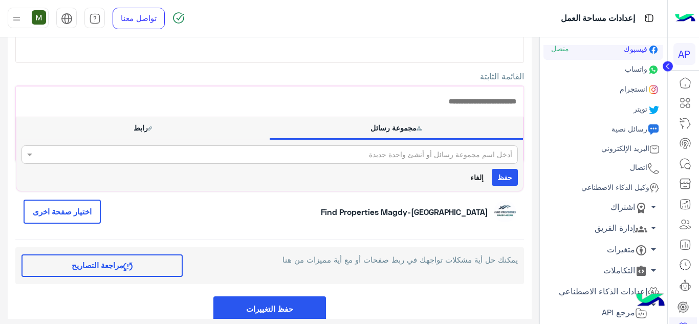
scroll to position [71, 0]
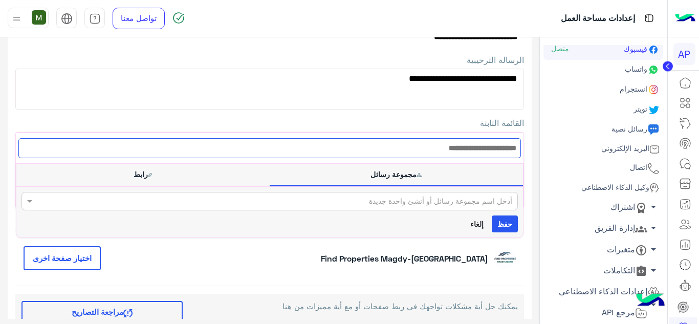
click at [494, 146] on input "text" at bounding box center [269, 148] width 502 height 20
drag, startPoint x: 454, startPoint y: 146, endPoint x: 582, endPoint y: 149, distance: 127.9
click at [582, 149] on div "**********" at bounding box center [333, 180] width 667 height 287
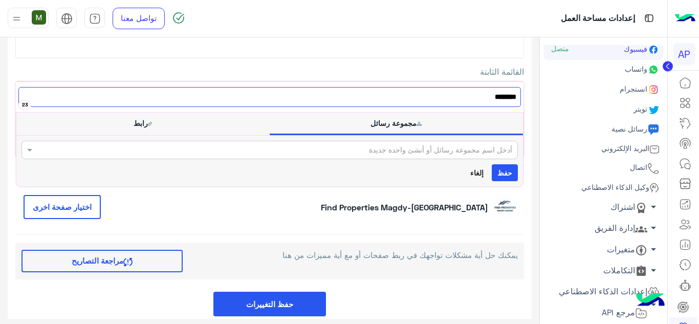
type input "*******"
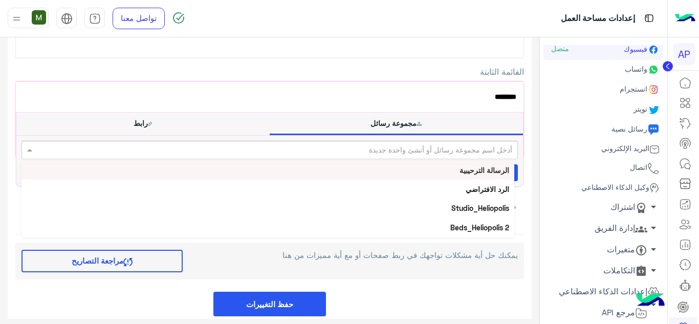
click at [447, 148] on input "text" at bounding box center [303, 150] width 418 height 11
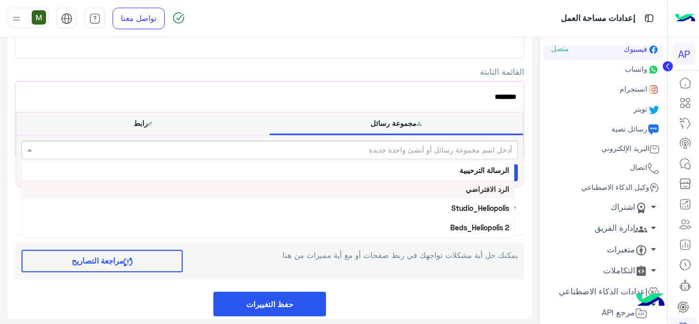
click at [481, 187] on b "الرد الافتراضي" at bounding box center [487, 189] width 43 height 9
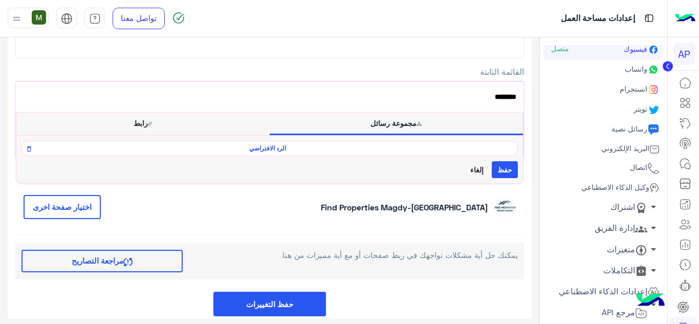
click at [138, 150] on span "الرد الافتراضي" at bounding box center [267, 148] width 481 height 9
click at [305, 149] on span "الرد الافتراضي" at bounding box center [267, 148] width 481 height 9
click at [305, 148] on span "الرد الافتراضي" at bounding box center [267, 148] width 481 height 9
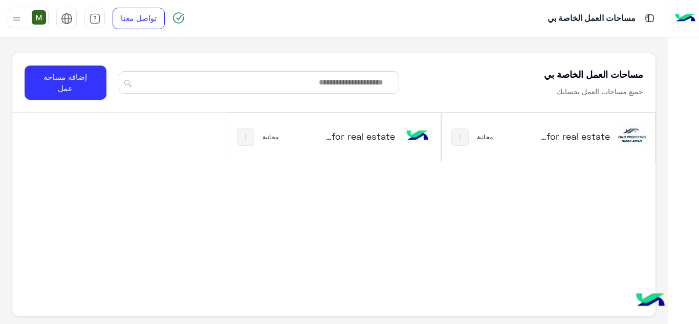
click at [574, 134] on h5 "Appointment for real estate‎ نسخة 1 من‎" at bounding box center [575, 136] width 70 height 12
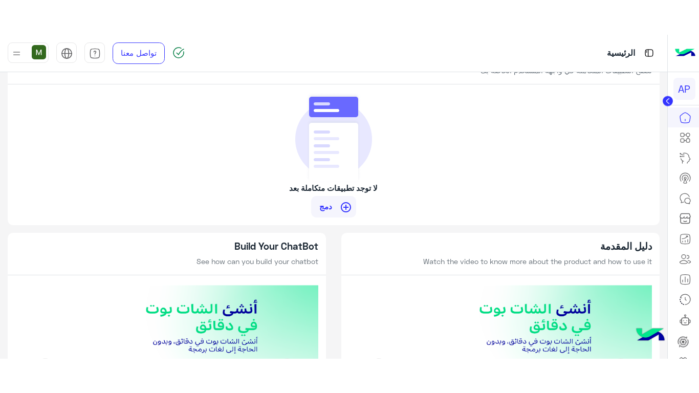
scroll to position [884, 0]
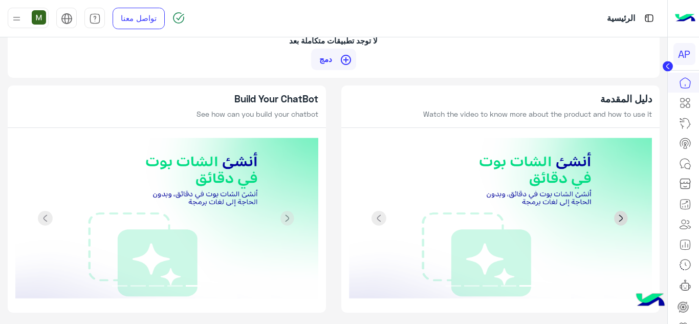
click at [624, 219] on span at bounding box center [620, 218] width 15 height 15
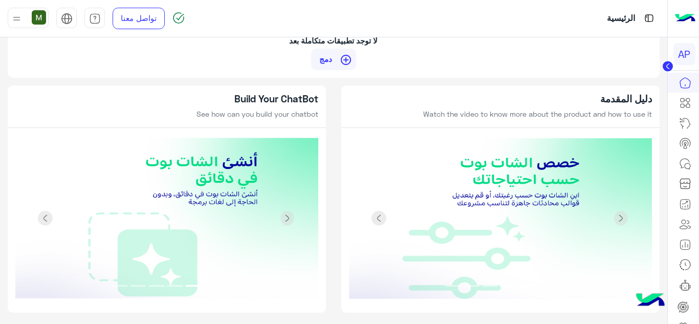
click at [499, 195] on img at bounding box center [500, 219] width 303 height 162
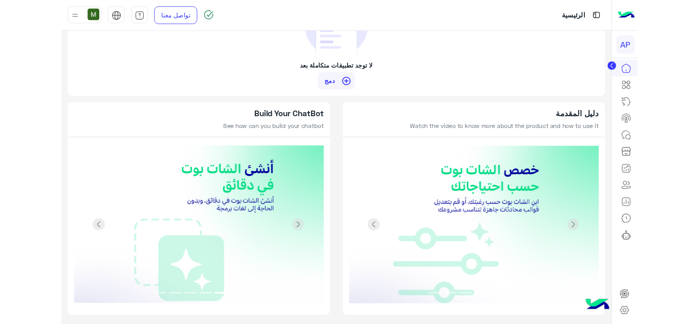
scroll to position [845, 0]
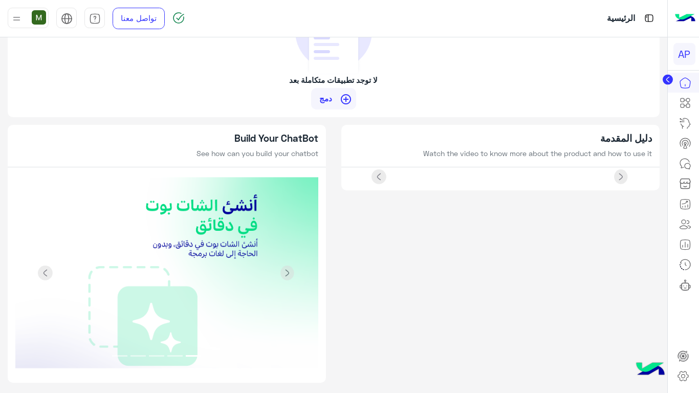
click at [349, 177] on img at bounding box center [500, 177] width 303 height 0
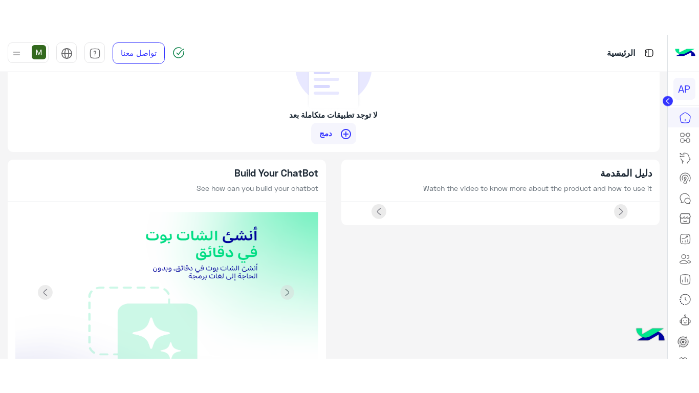
scroll to position [884, 0]
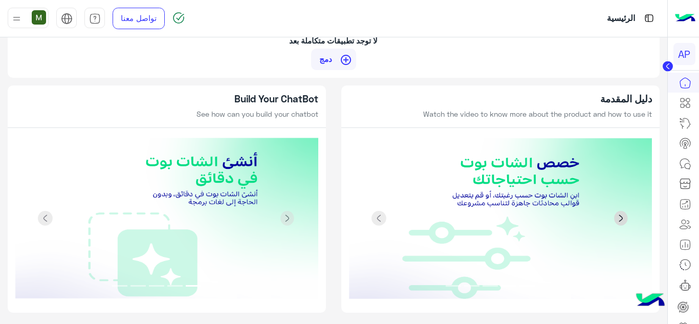
click at [622, 222] on span at bounding box center [620, 218] width 15 height 15
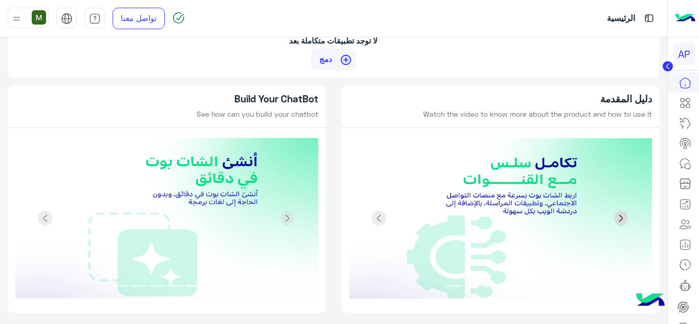
click at [622, 222] on span at bounding box center [620, 218] width 15 height 15
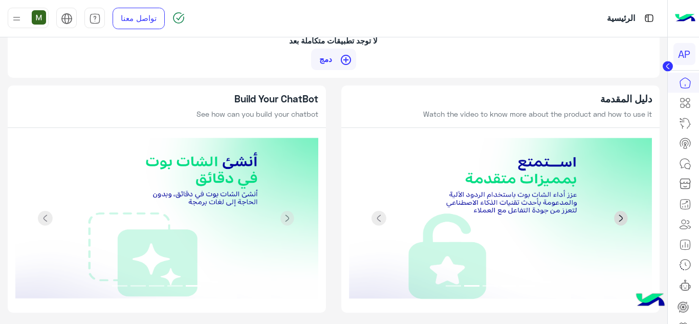
click at [622, 222] on span at bounding box center [620, 218] width 15 height 15
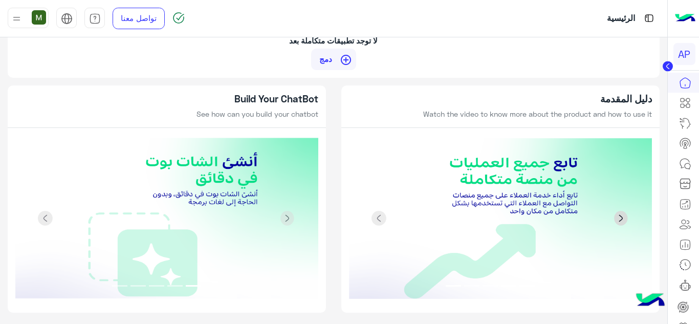
click at [622, 222] on span at bounding box center [620, 218] width 15 height 15
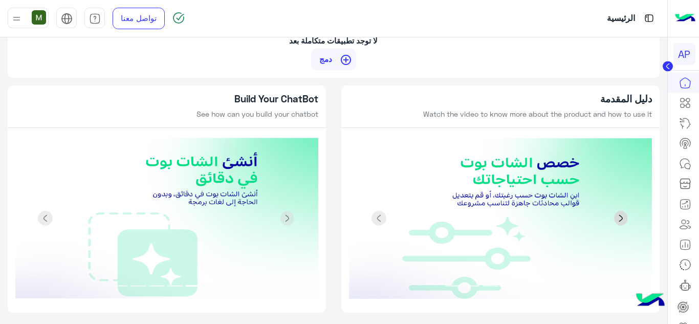
click at [622, 222] on span at bounding box center [620, 218] width 15 height 15
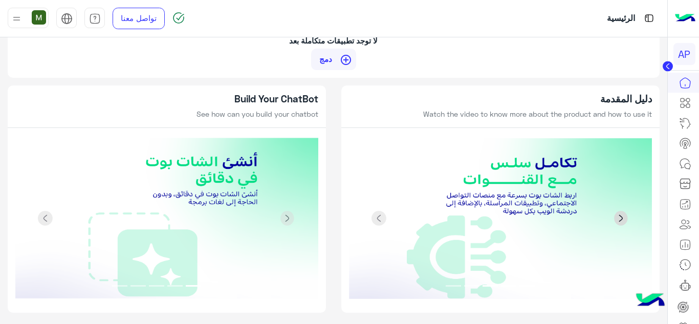
click at [622, 222] on span at bounding box center [620, 218] width 15 height 15
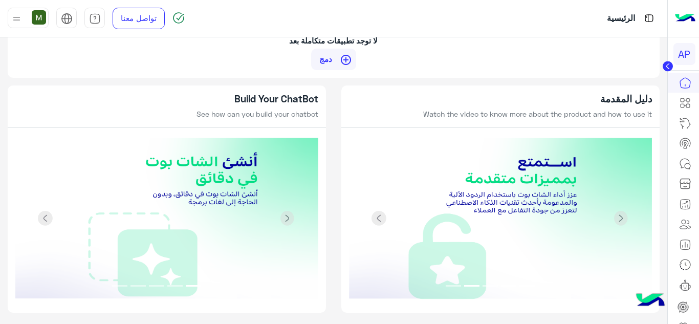
click at [151, 251] on img at bounding box center [166, 219] width 303 height 162
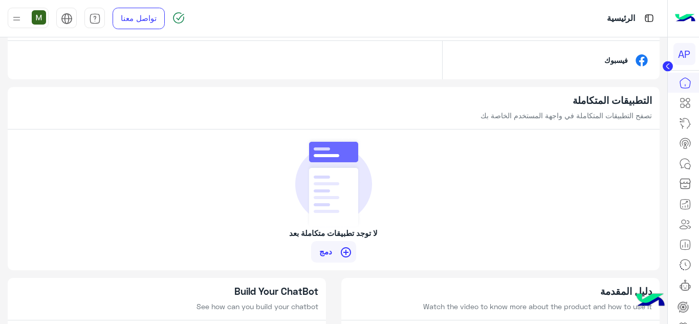
scroll to position [782, 0]
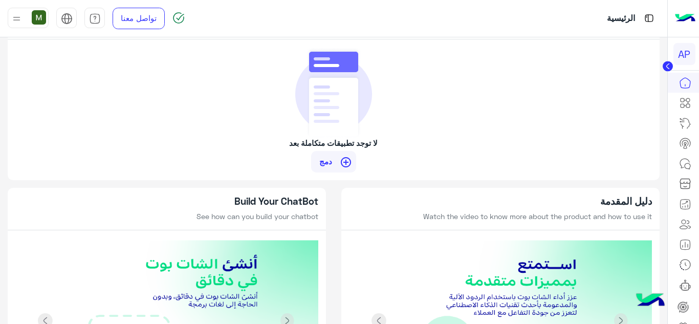
click at [336, 162] on span "دمج" at bounding box center [325, 161] width 20 height 9
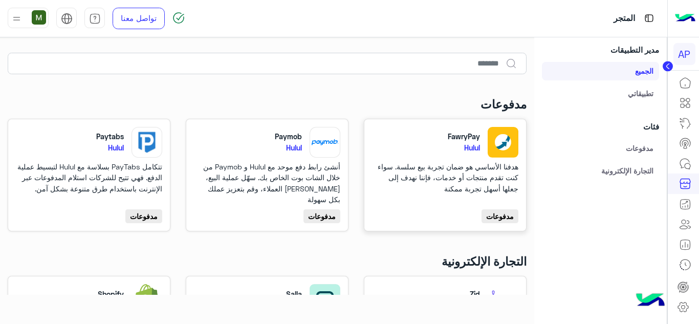
click at [499, 222] on div "مدفوعات" at bounding box center [499, 216] width 37 height 14
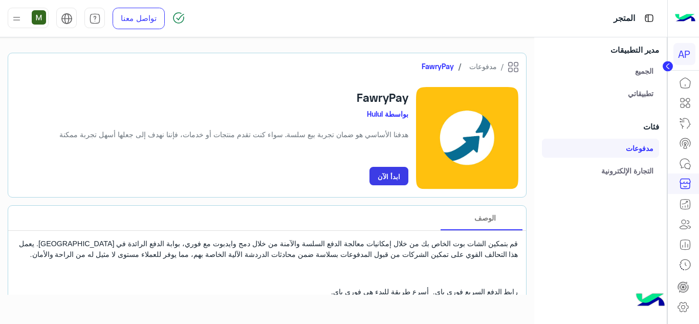
click at [398, 172] on button "ابدأ الآن" at bounding box center [388, 176] width 39 height 18
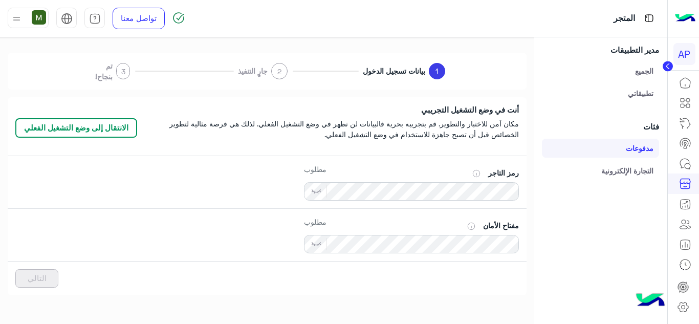
click at [635, 171] on link "التجارة الإلكترونية" at bounding box center [600, 170] width 117 height 18
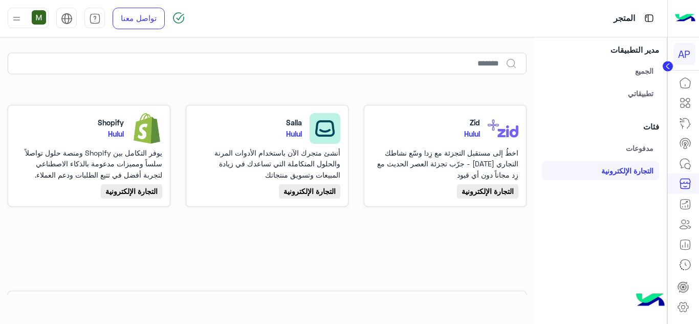
click at [637, 146] on link "مدفوعات" at bounding box center [600, 148] width 117 height 18
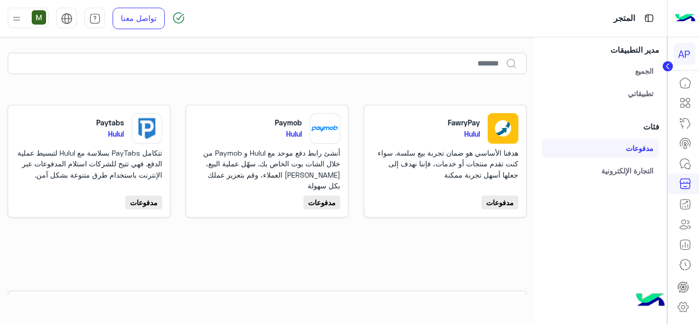
click at [637, 92] on link "تطبيقاتي" at bounding box center [600, 93] width 117 height 18
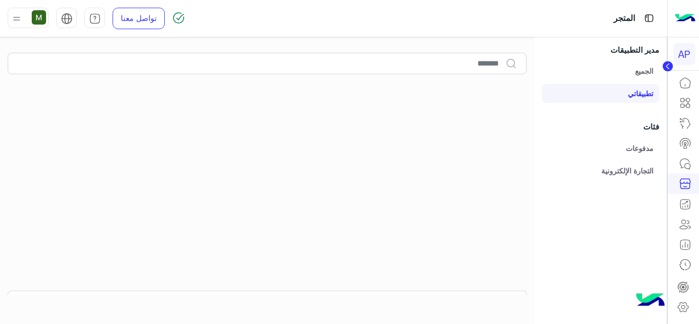
click at [635, 70] on link "الجميع" at bounding box center [600, 71] width 117 height 18
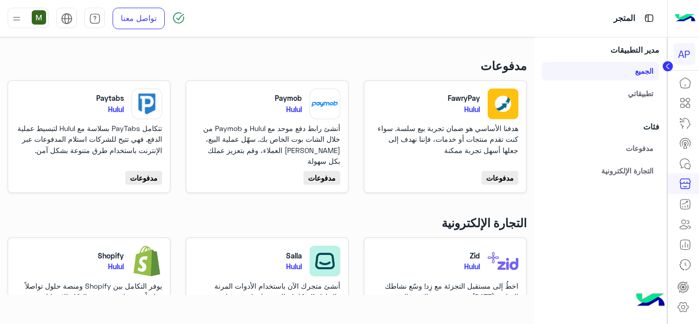
scroll to position [51, 0]
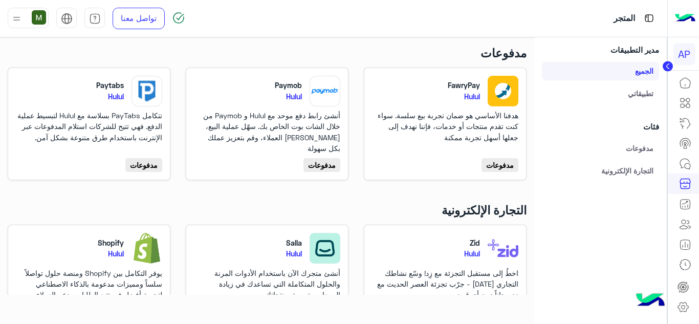
click at [687, 19] on img at bounding box center [685, 18] width 20 height 21
click at [668, 19] on div at bounding box center [684, 18] width 32 height 37
click at [566, 46] on div "Appointment for real estate‎ نسخة 1 من‎" at bounding box center [600, 54] width 135 height 16
click at [691, 82] on link at bounding box center [685, 83] width 28 height 20
click at [689, 79] on icon at bounding box center [685, 83] width 12 height 12
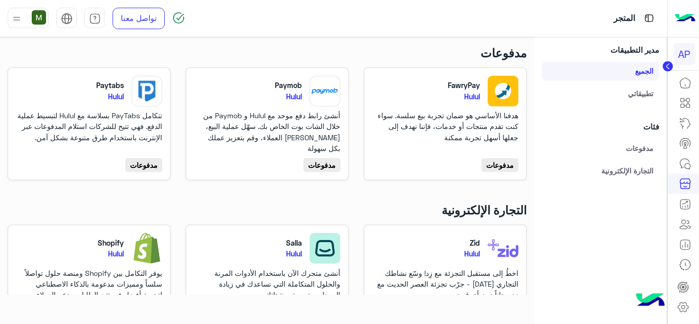
click at [669, 67] on icon at bounding box center [667, 66] width 3 height 5
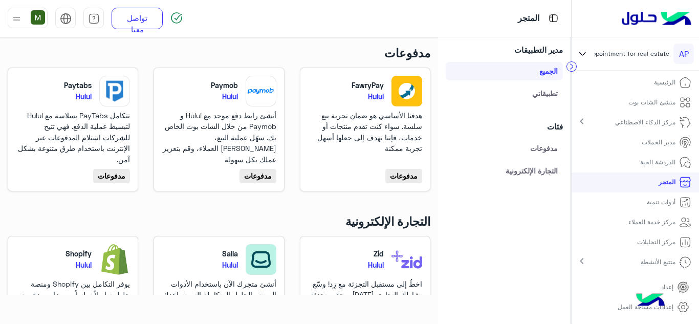
click at [650, 101] on p "منشئ الشات بوت" at bounding box center [651, 102] width 47 height 9
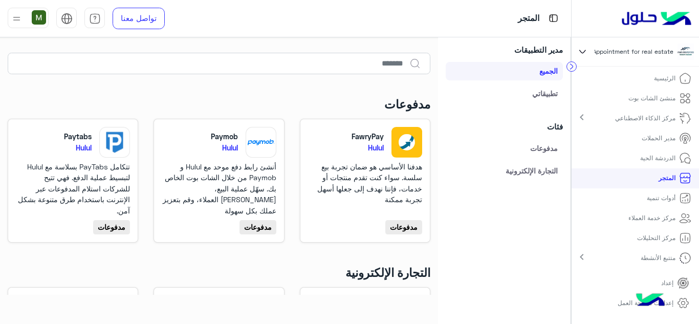
click at [665, 101] on p "منشئ الشات بوت" at bounding box center [651, 98] width 47 height 9
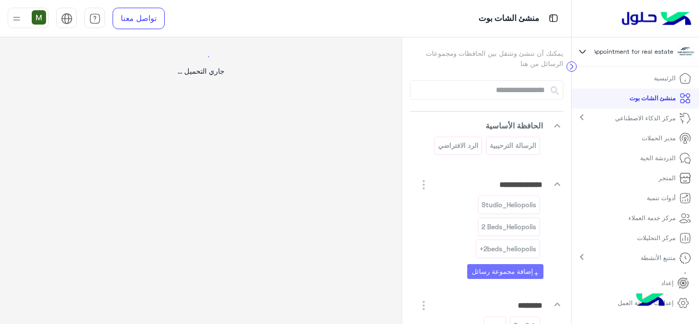
click at [502, 274] on div at bounding box center [349, 162] width 699 height 324
click at [275, 92] on div "جاري التحميل ..." at bounding box center [201, 80] width 402 height 87
click at [650, 138] on p "مدير الحملات" at bounding box center [659, 138] width 34 height 9
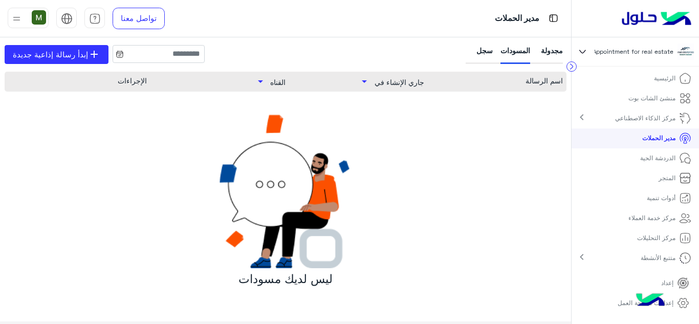
click at [659, 159] on p "الدردشة الحية" at bounding box center [657, 157] width 35 height 9
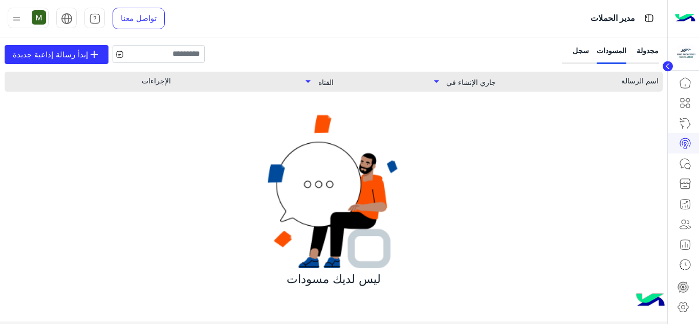
click at [667, 64] on circle at bounding box center [668, 66] width 10 height 10
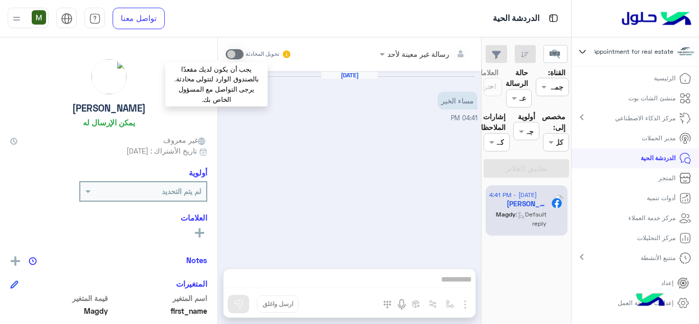
click at [226, 53] on span at bounding box center [235, 54] width 18 height 10
click at [226, 52] on span at bounding box center [235, 54] width 18 height 10
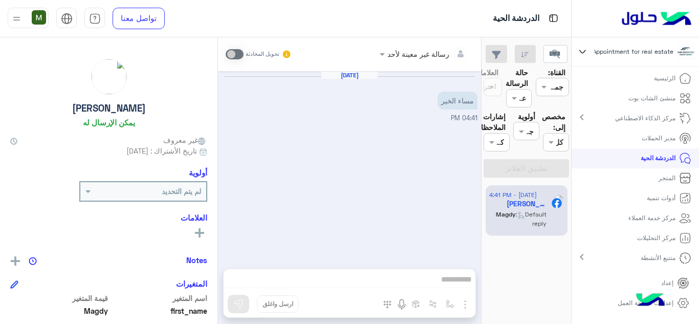
click at [302, 156] on div "Aug 11, 2025 مساء الخير 04:41 PM" at bounding box center [349, 164] width 263 height 187
click at [534, 262] on div "11 August - 4:41 PM Magdy Abo Azzam Magdy : Default reply" at bounding box center [526, 254] width 90 height 147
click at [530, 220] on span ": Default reply" at bounding box center [531, 218] width 31 height 17
click at [545, 139] on span at bounding box center [549, 142] width 13 height 11
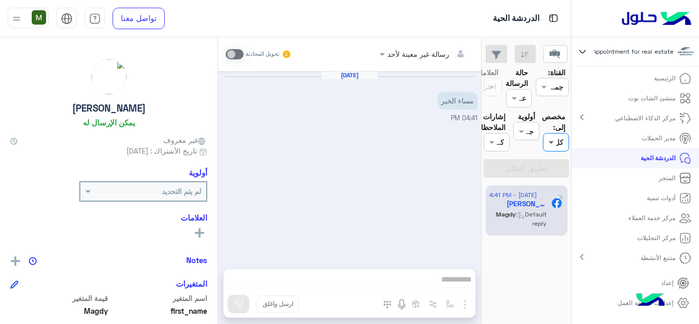
click at [545, 139] on span at bounding box center [549, 142] width 13 height 11
click at [557, 31] on div "الدردشة الحية" at bounding box center [380, 18] width 381 height 37
click at [651, 115] on p "مركز الذكاء الاصطناعي" at bounding box center [645, 118] width 60 height 9
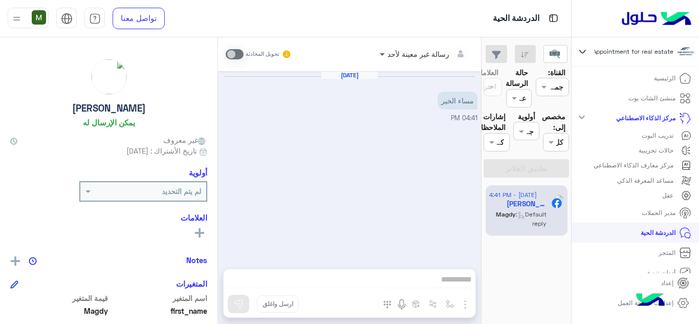
click at [375, 55] on span at bounding box center [381, 54] width 13 height 11
click at [651, 134] on p "تدريب البوت" at bounding box center [658, 135] width 32 height 9
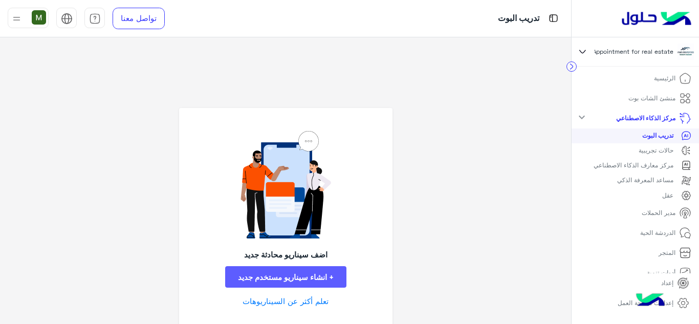
click at [274, 279] on button "+ انشاء سيناريو مستخدم جديد" at bounding box center [285, 277] width 121 height 22
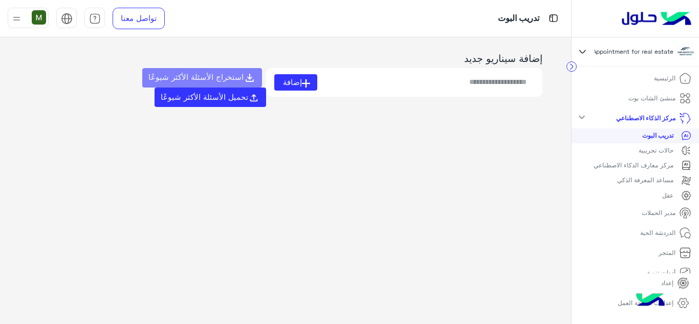
click at [514, 86] on input at bounding box center [425, 82] width 217 height 16
click at [511, 84] on input at bounding box center [425, 82] width 217 height 16
click at [500, 81] on input at bounding box center [425, 82] width 217 height 16
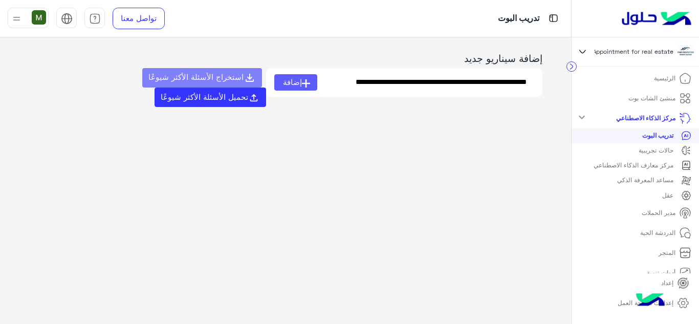
type input "**********"
click at [304, 82] on icon at bounding box center [306, 83] width 8 height 8
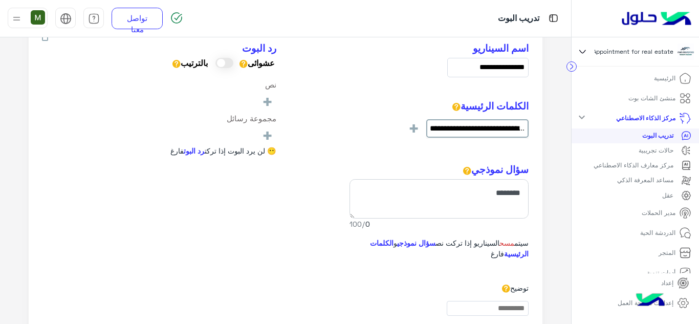
scroll to position [102, 0]
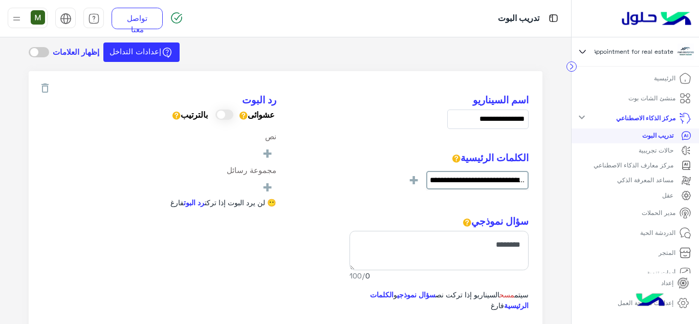
click at [228, 109] on span at bounding box center [224, 114] width 18 height 10
click at [227, 109] on span at bounding box center [224, 114] width 18 height 10
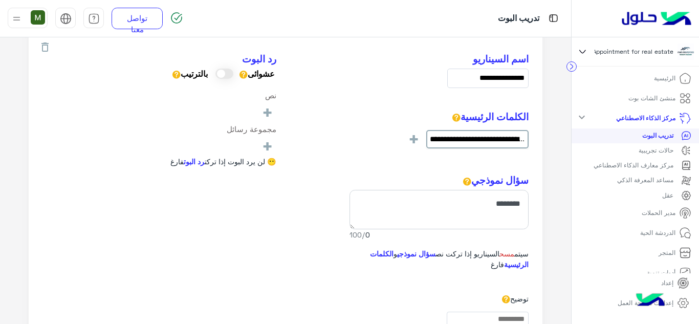
scroll to position [129, 0]
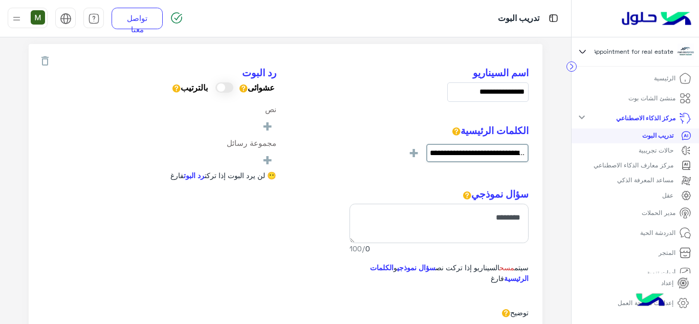
click at [225, 82] on span at bounding box center [224, 87] width 18 height 10
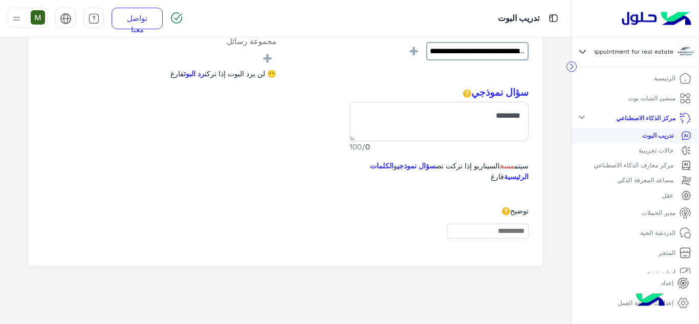
scroll to position [78, 0]
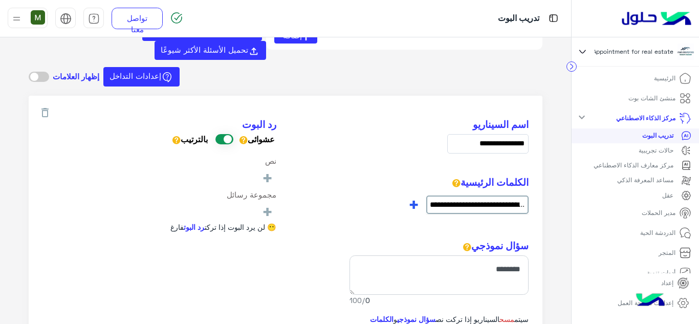
click at [415, 195] on span "+" at bounding box center [414, 203] width 12 height 17
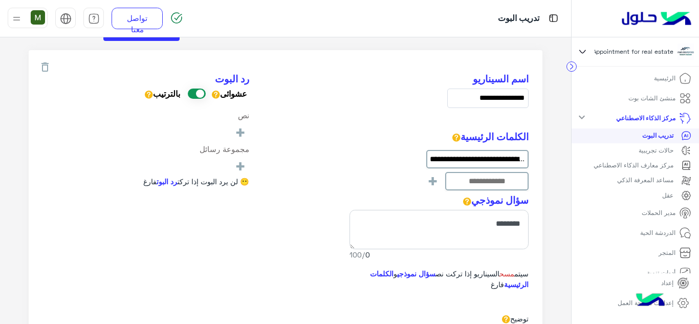
scroll to position [180, 0]
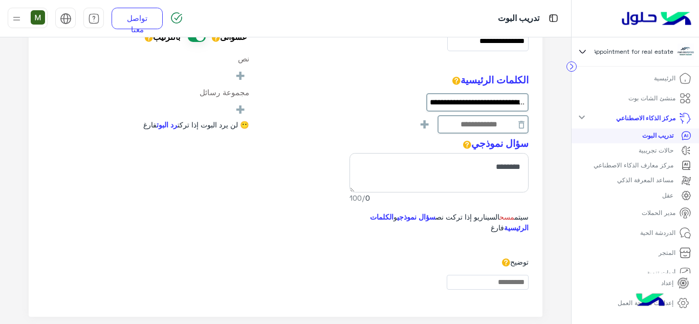
click at [495, 115] on input at bounding box center [483, 124] width 92 height 18
click at [478, 161] on textarea at bounding box center [438, 172] width 179 height 39
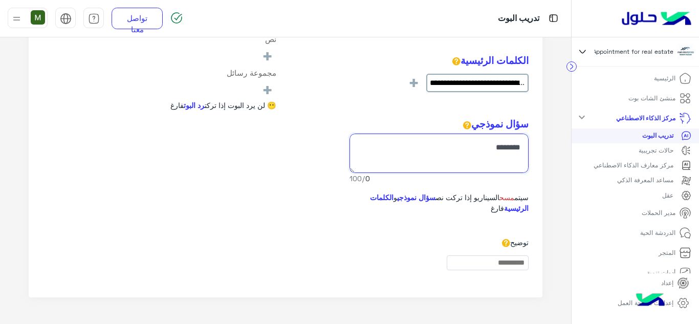
scroll to position [231, 0]
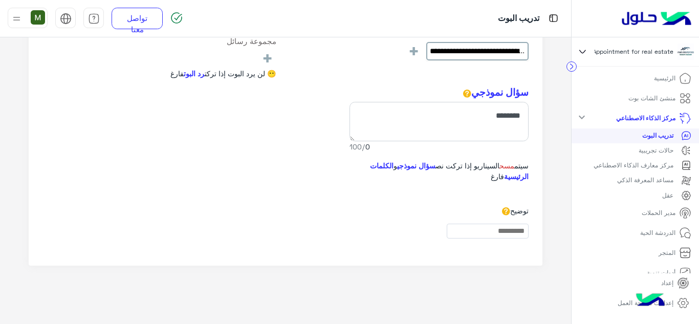
click at [508, 224] on input at bounding box center [488, 231] width 82 height 15
click at [496, 104] on textarea at bounding box center [438, 121] width 179 height 39
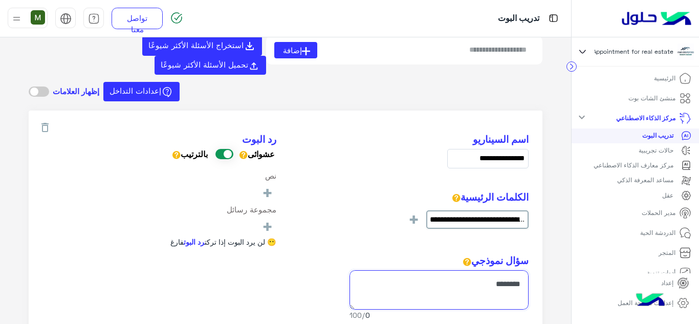
scroll to position [51, 0]
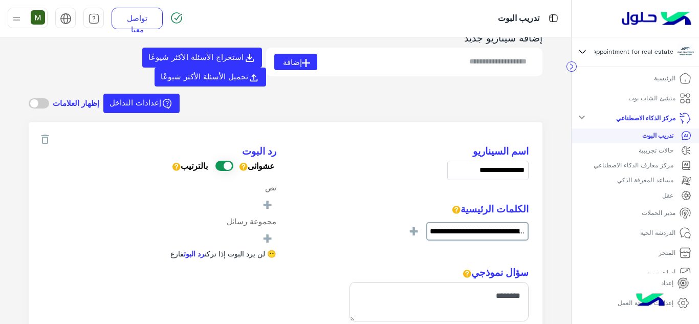
click at [46, 98] on span at bounding box center [39, 103] width 20 height 10
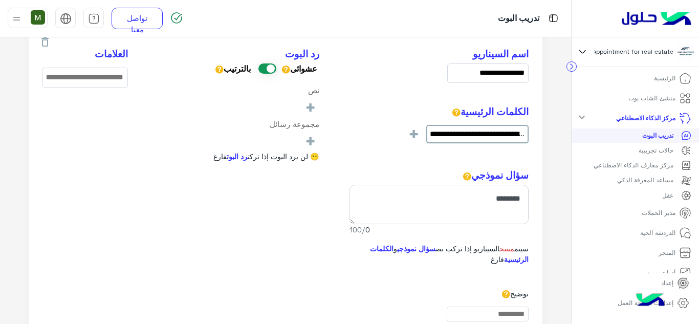
scroll to position [153, 0]
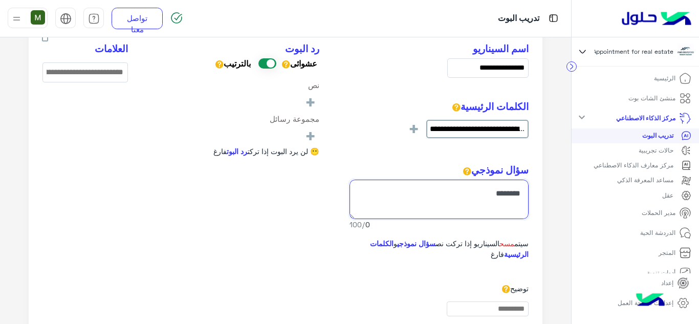
click at [495, 180] on textarea at bounding box center [438, 199] width 179 height 39
click at [510, 189] on textarea at bounding box center [438, 199] width 179 height 39
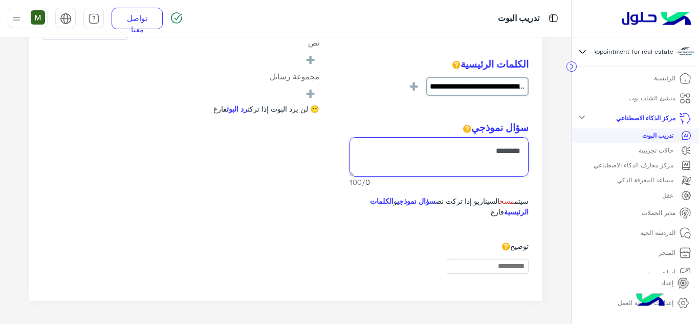
scroll to position [231, 0]
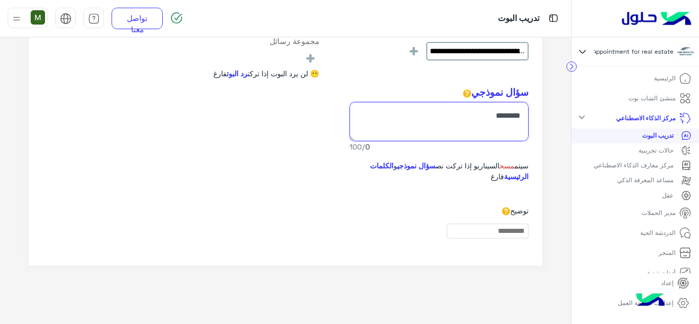
click at [514, 108] on textarea at bounding box center [438, 121] width 179 height 39
type textarea "*"
click at [433, 116] on textarea at bounding box center [438, 121] width 179 height 39
click at [504, 109] on textarea at bounding box center [438, 121] width 179 height 39
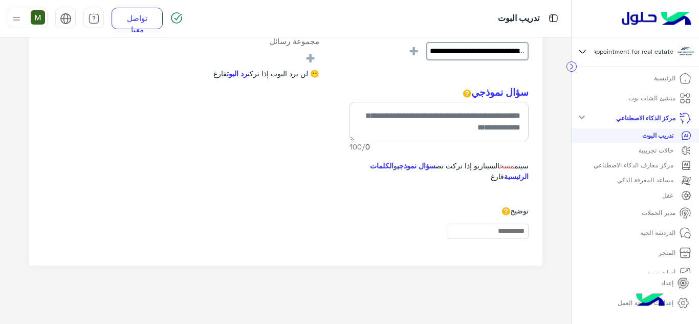
click at [660, 151] on p "حالات تجريبية" at bounding box center [656, 150] width 35 height 9
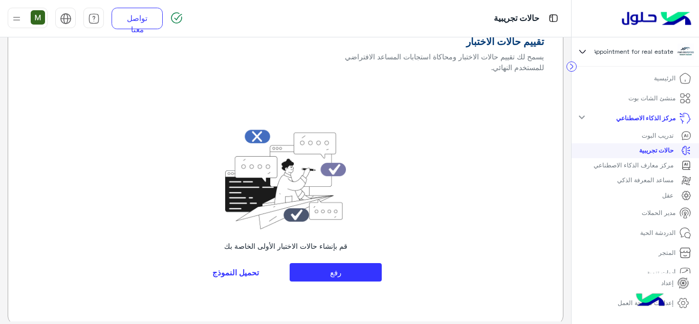
scroll to position [39, 0]
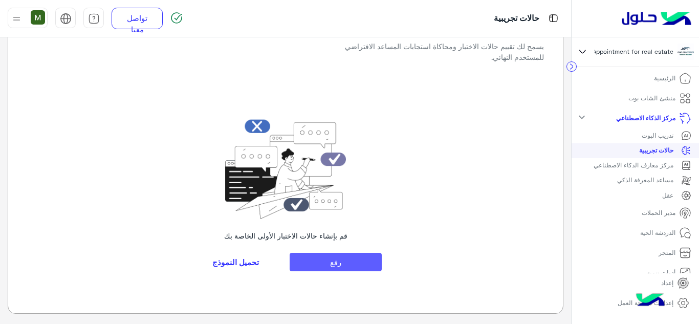
click at [330, 266] on button "رفع" at bounding box center [336, 262] width 92 height 18
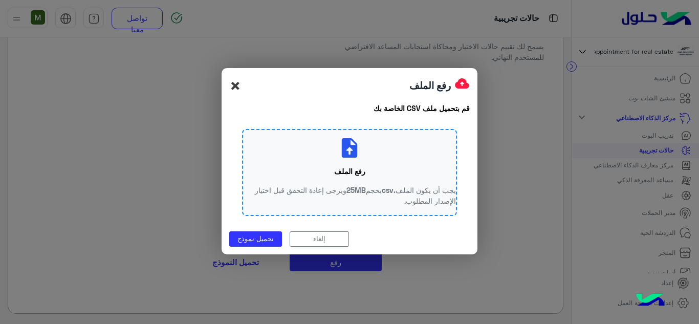
click at [233, 84] on span "×" at bounding box center [235, 85] width 12 height 23
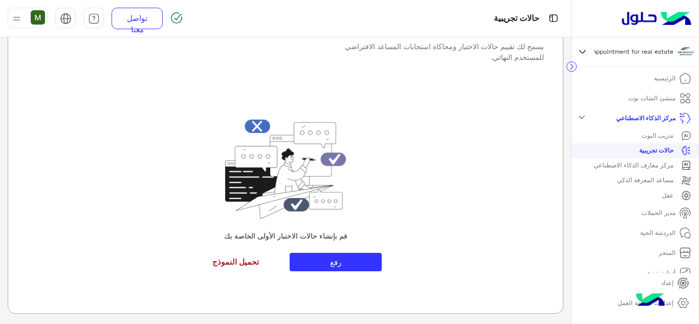
click at [236, 262] on link "تحميل النموذج" at bounding box center [236, 262] width 92 height 18
click at [327, 258] on button "رفع" at bounding box center [336, 262] width 92 height 18
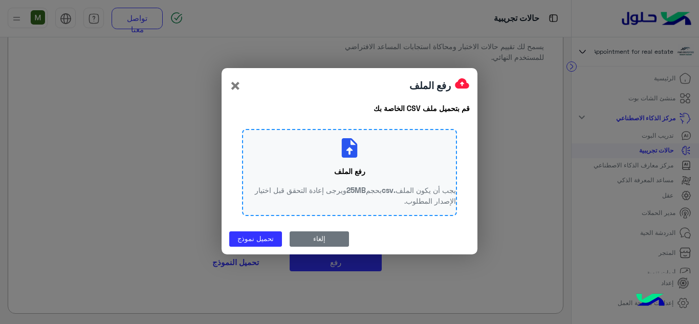
click at [319, 244] on button "إلغاء" at bounding box center [319, 238] width 59 height 15
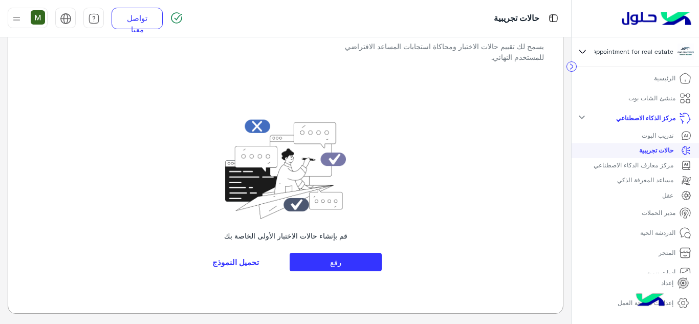
click at [648, 181] on p "مساعد المعرفة الذكي" at bounding box center [645, 179] width 56 height 9
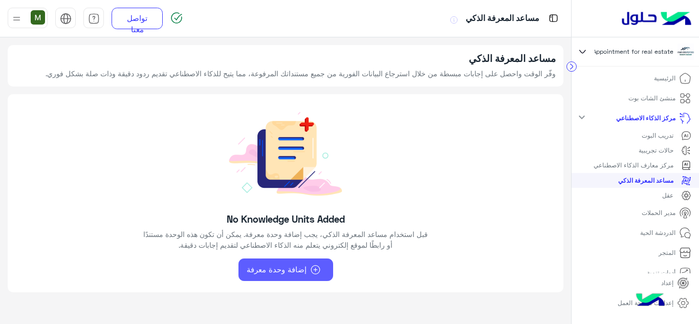
click at [265, 267] on span "إضافة وحدة معرفة" at bounding box center [277, 270] width 60 height 12
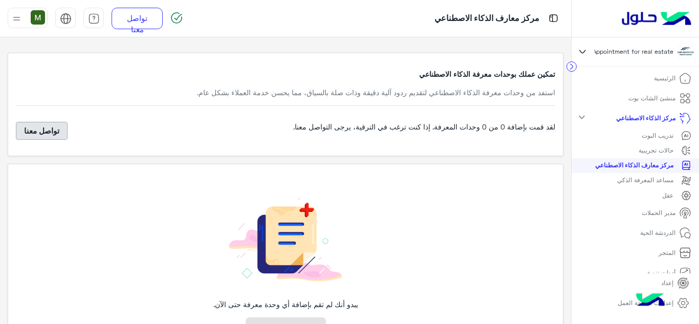
click at [46, 131] on link "تواصل معنا" at bounding box center [42, 131] width 52 height 18
click at [661, 212] on p "مدير الحملات" at bounding box center [659, 212] width 34 height 9
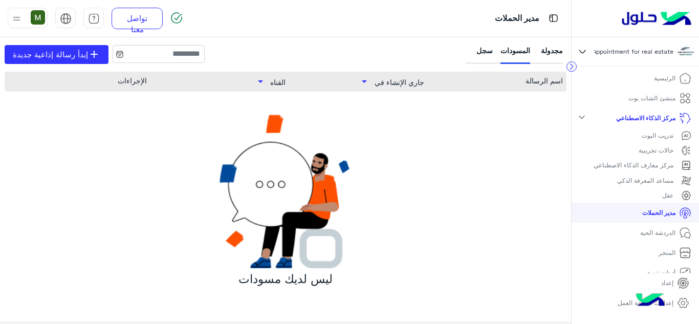
click at [663, 96] on p "منشئ الشات بوت" at bounding box center [651, 98] width 47 height 9
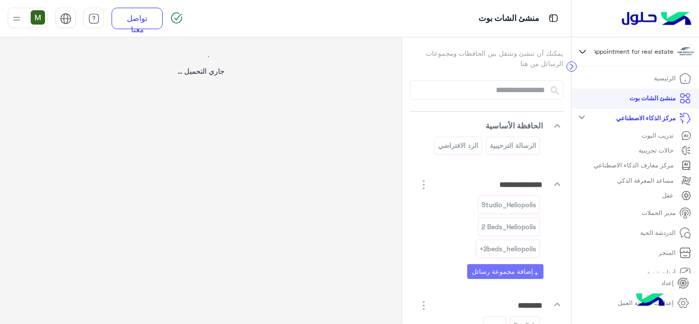
click at [329, 179] on div "جاري التحميل ..." at bounding box center [201, 199] width 402 height 324
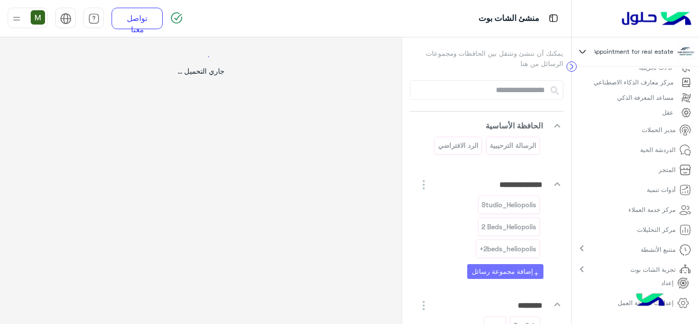
scroll to position [91, 0]
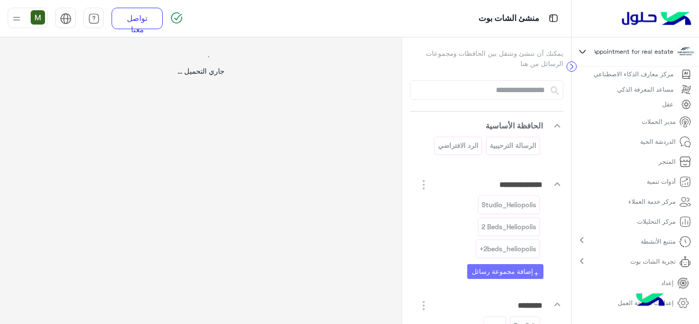
drag, startPoint x: 404, startPoint y: 57, endPoint x: 397, endPoint y: 111, distance: 54.2
click at [397, 109] on div "**********" at bounding box center [285, 180] width 571 height 287
click at [406, 120] on div at bounding box center [349, 162] width 699 height 324
drag, startPoint x: 403, startPoint y: 51, endPoint x: 392, endPoint y: 123, distance: 73.0
click at [392, 123] on div "**********" at bounding box center [285, 180] width 571 height 287
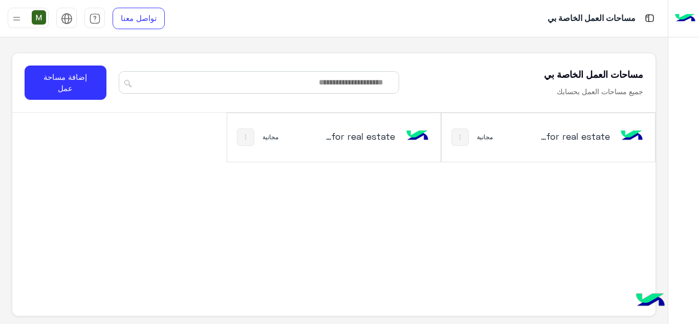
click at [584, 131] on h5 "Appointment for real estate‎ نسخة 1 من‎" at bounding box center [575, 136] width 70 height 12
